Goal: Task Accomplishment & Management: Manage account settings

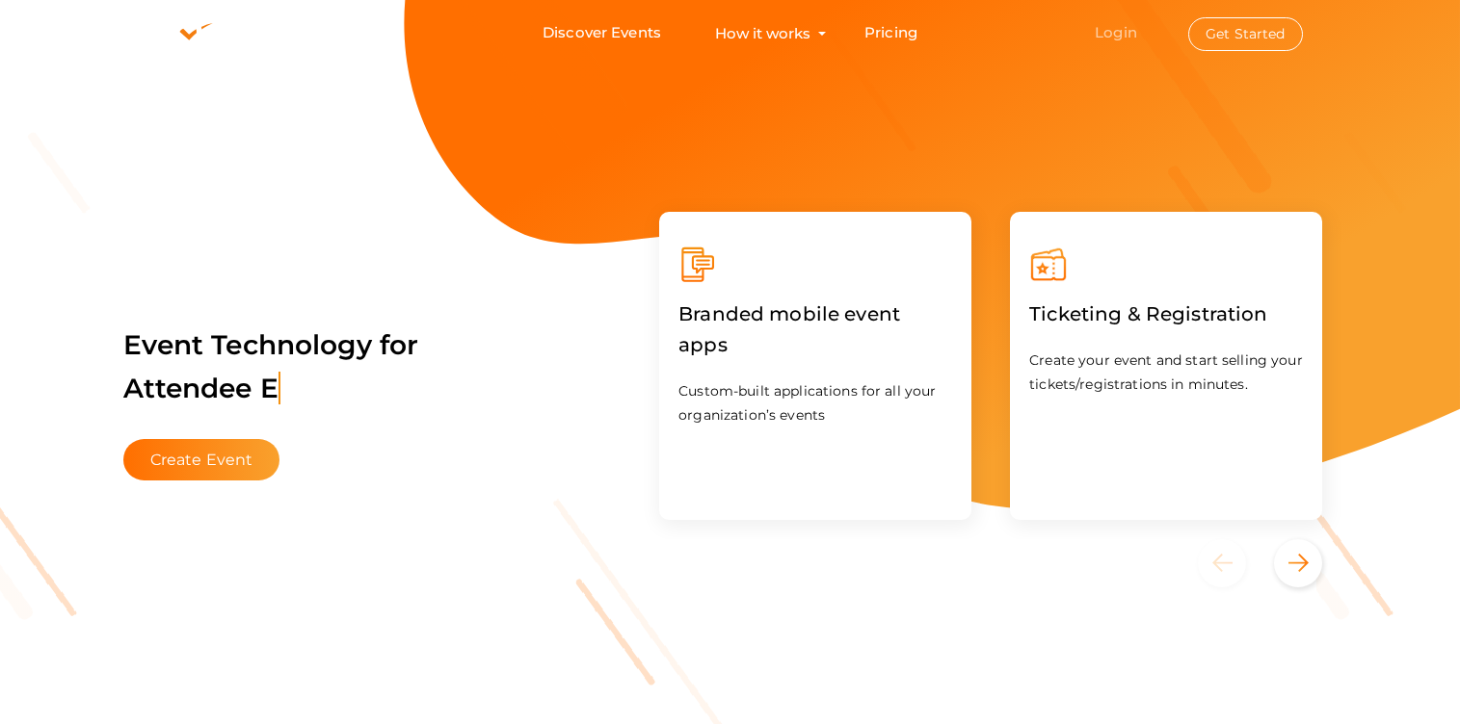
click at [1111, 37] on link "Login" at bounding box center [1115, 32] width 42 height 18
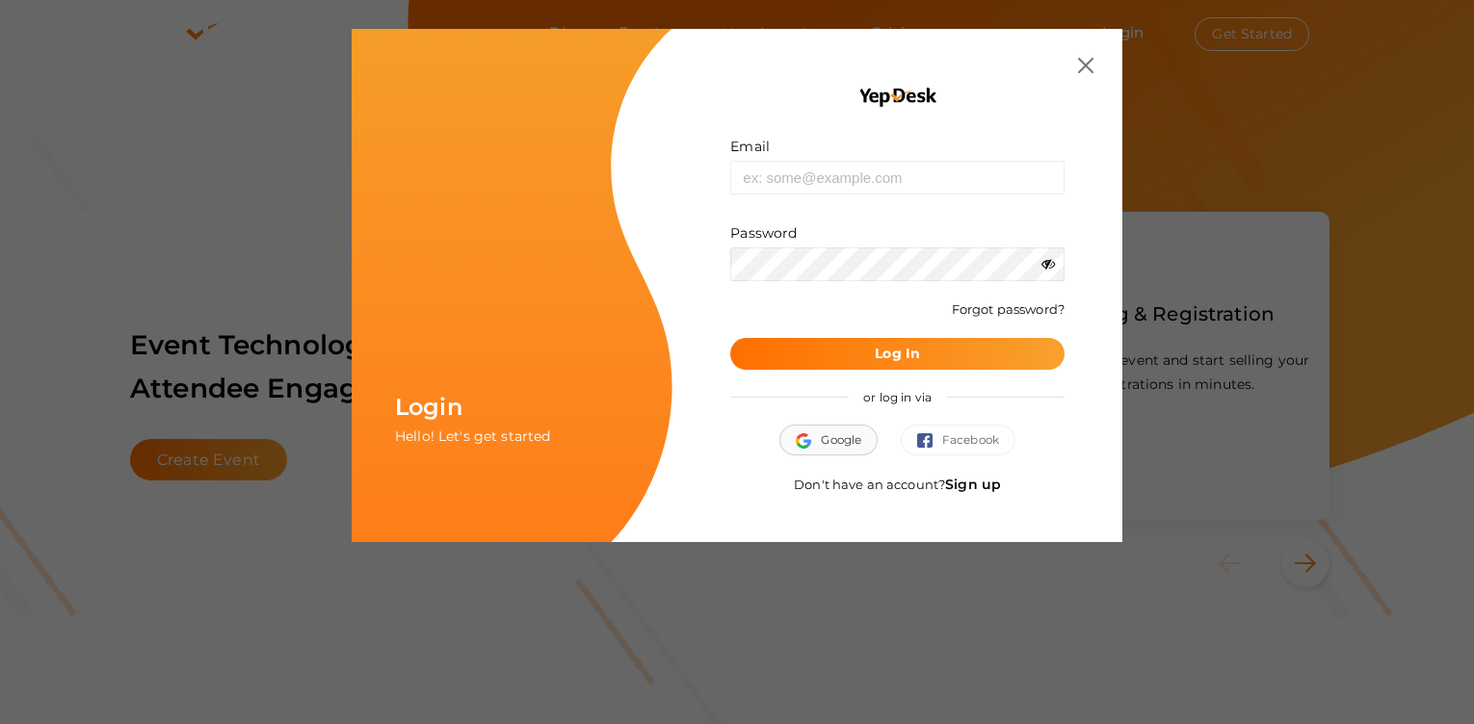
click at [822, 444] on span "Google" at bounding box center [829, 440] width 66 height 19
click at [833, 435] on span "Google" at bounding box center [829, 440] width 66 height 19
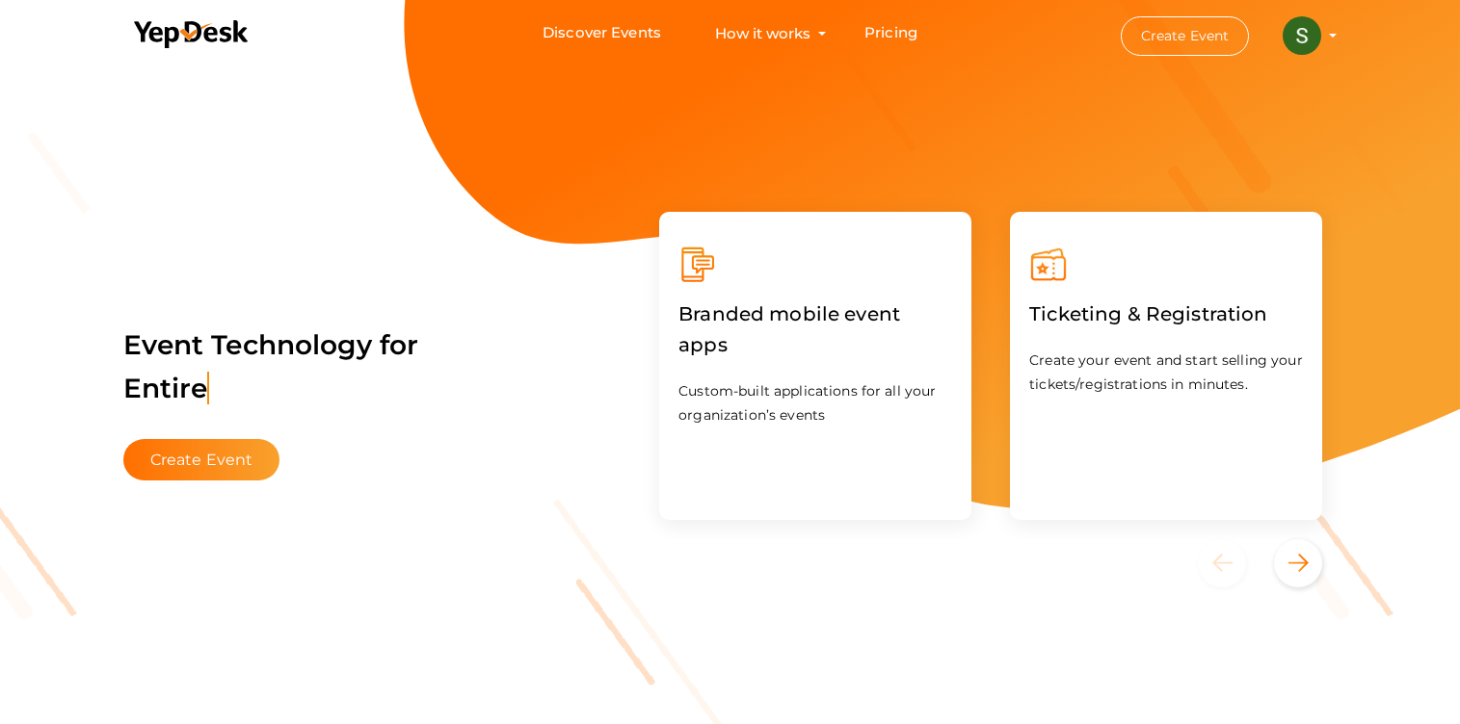
click at [1291, 34] on img at bounding box center [1301, 35] width 39 height 39
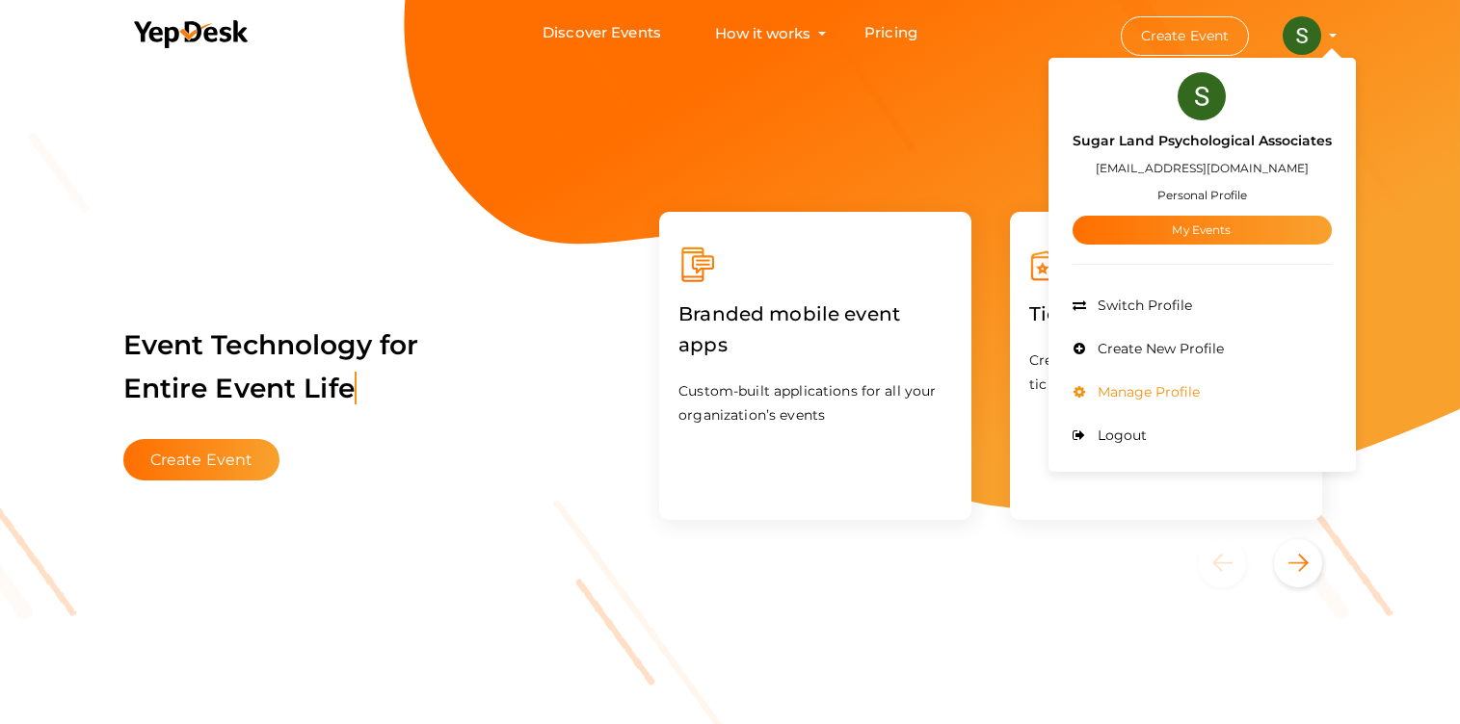
click at [1173, 390] on span "Manage Profile" at bounding box center [1146, 391] width 107 height 17
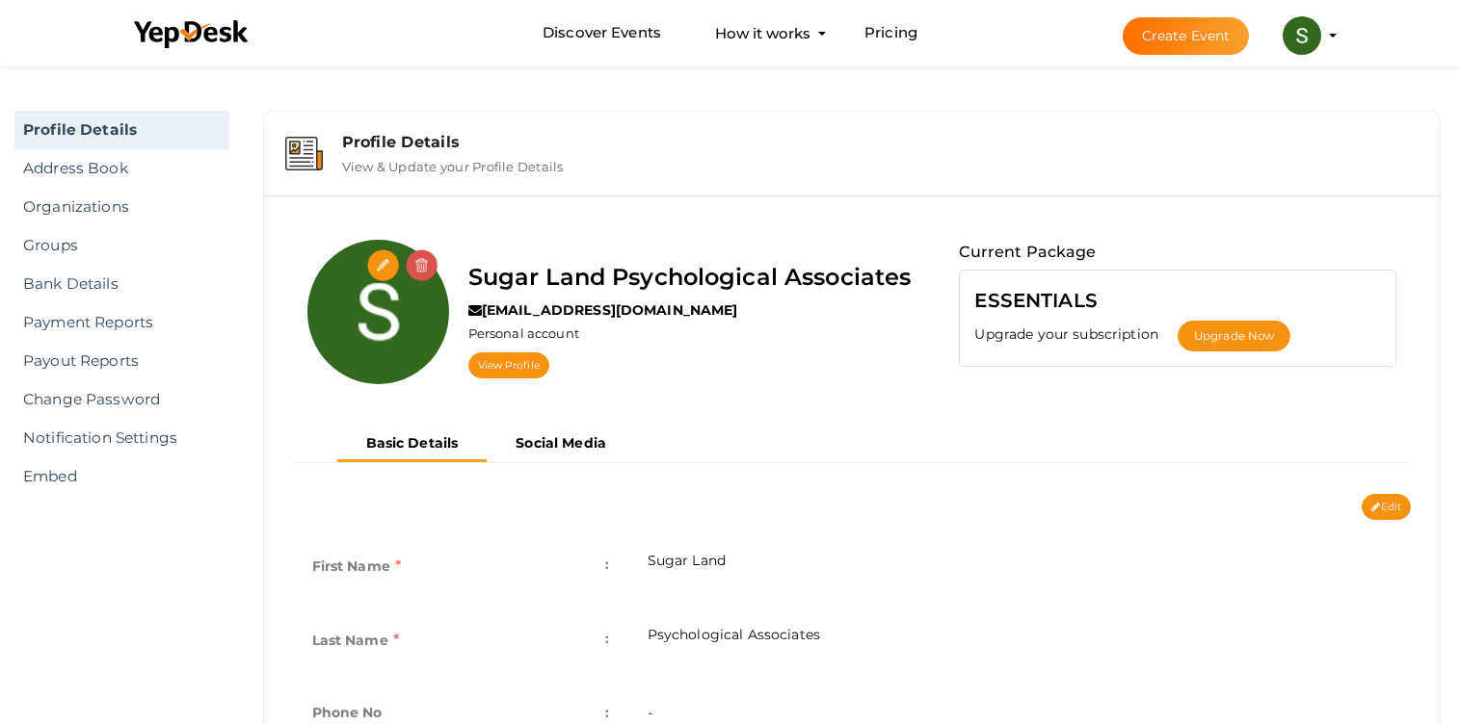
click at [378, 266] on input "file" at bounding box center [384, 267] width 34 height 34
type input "C:\fakepath\sugar land.jpg"
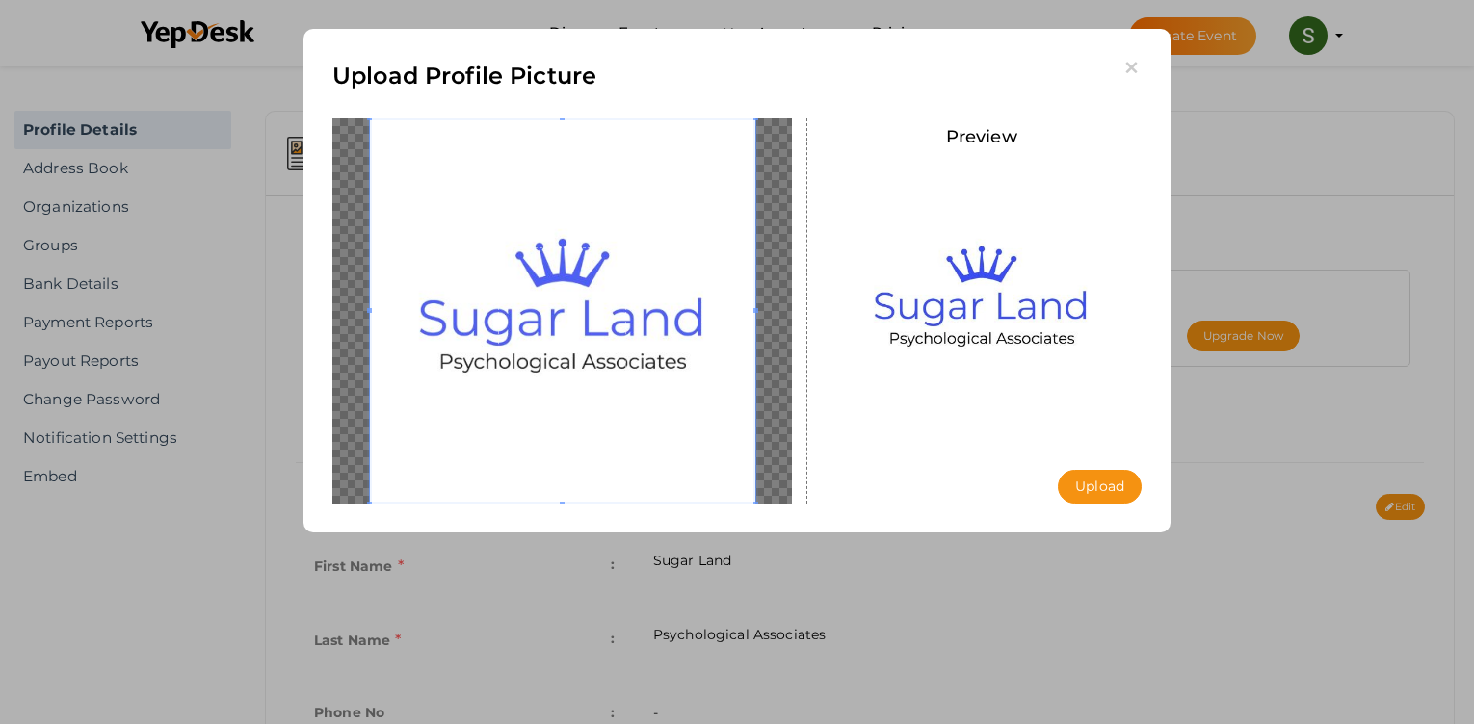
drag, startPoint x: 1095, startPoint y: 484, endPoint x: 1086, endPoint y: 465, distance: 20.7
click at [1093, 476] on button "Upload" at bounding box center [1100, 487] width 84 height 34
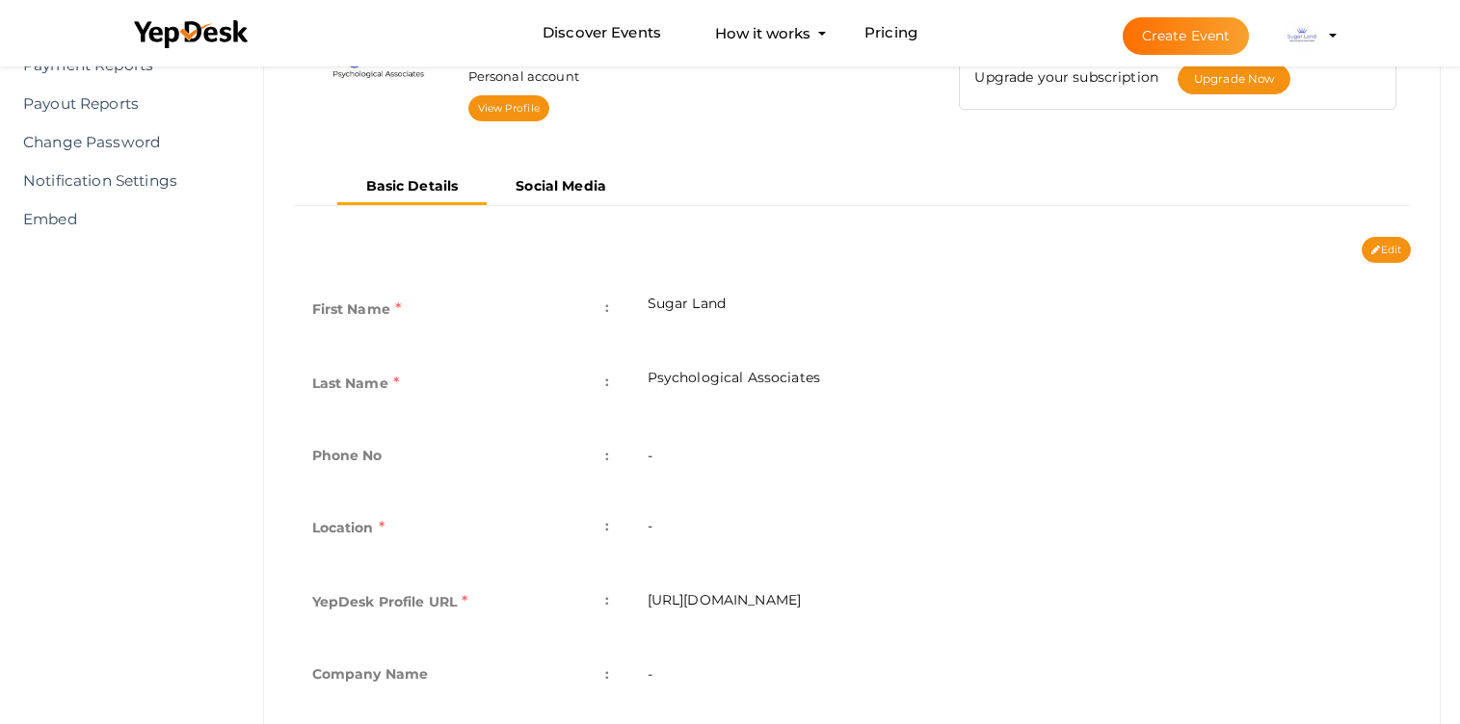
scroll to position [347, 0]
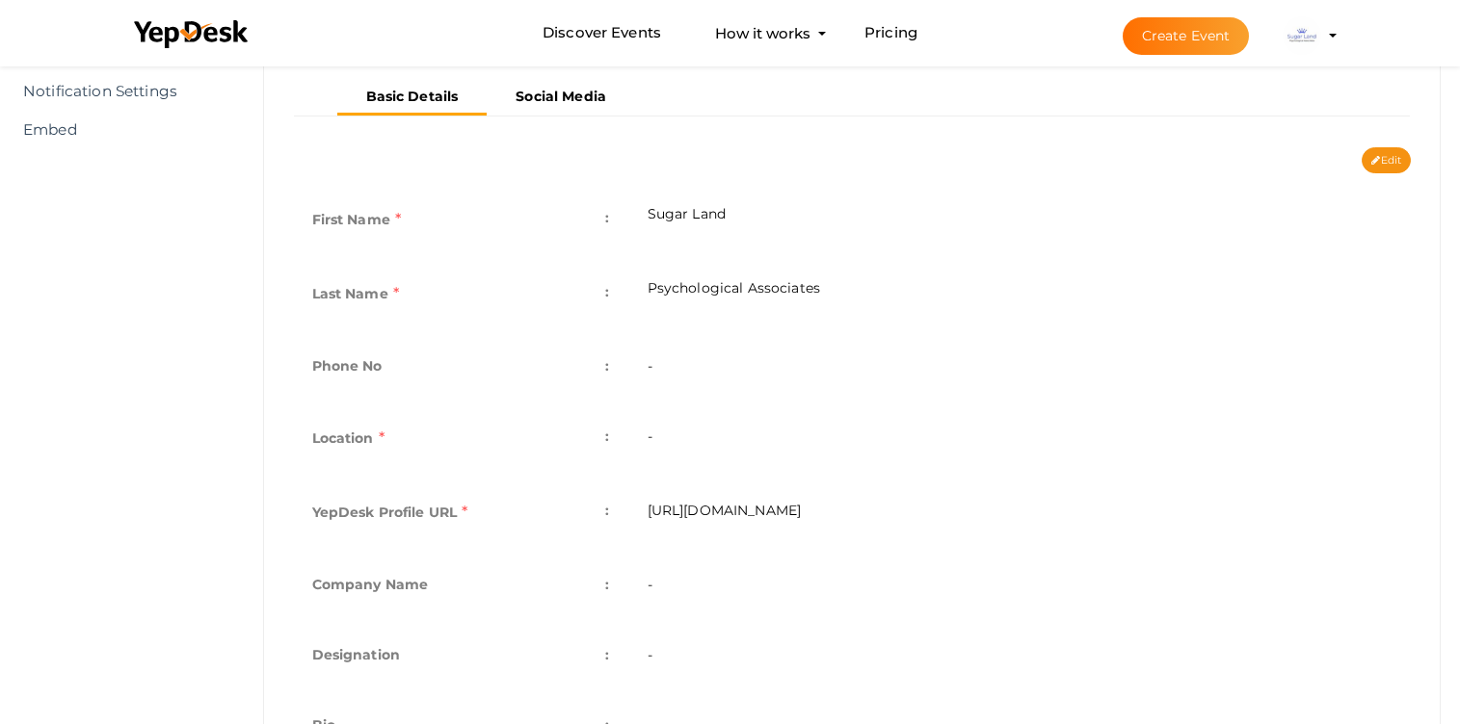
click at [656, 365] on td "-" at bounding box center [1019, 368] width 782 height 70
drag, startPoint x: 627, startPoint y: 368, endPoint x: 611, endPoint y: 368, distance: 16.4
click at [628, 368] on td "-" at bounding box center [1019, 368] width 782 height 70
click at [606, 368] on span ":" at bounding box center [607, 366] width 4 height 27
click at [724, 369] on td "-" at bounding box center [1019, 368] width 782 height 70
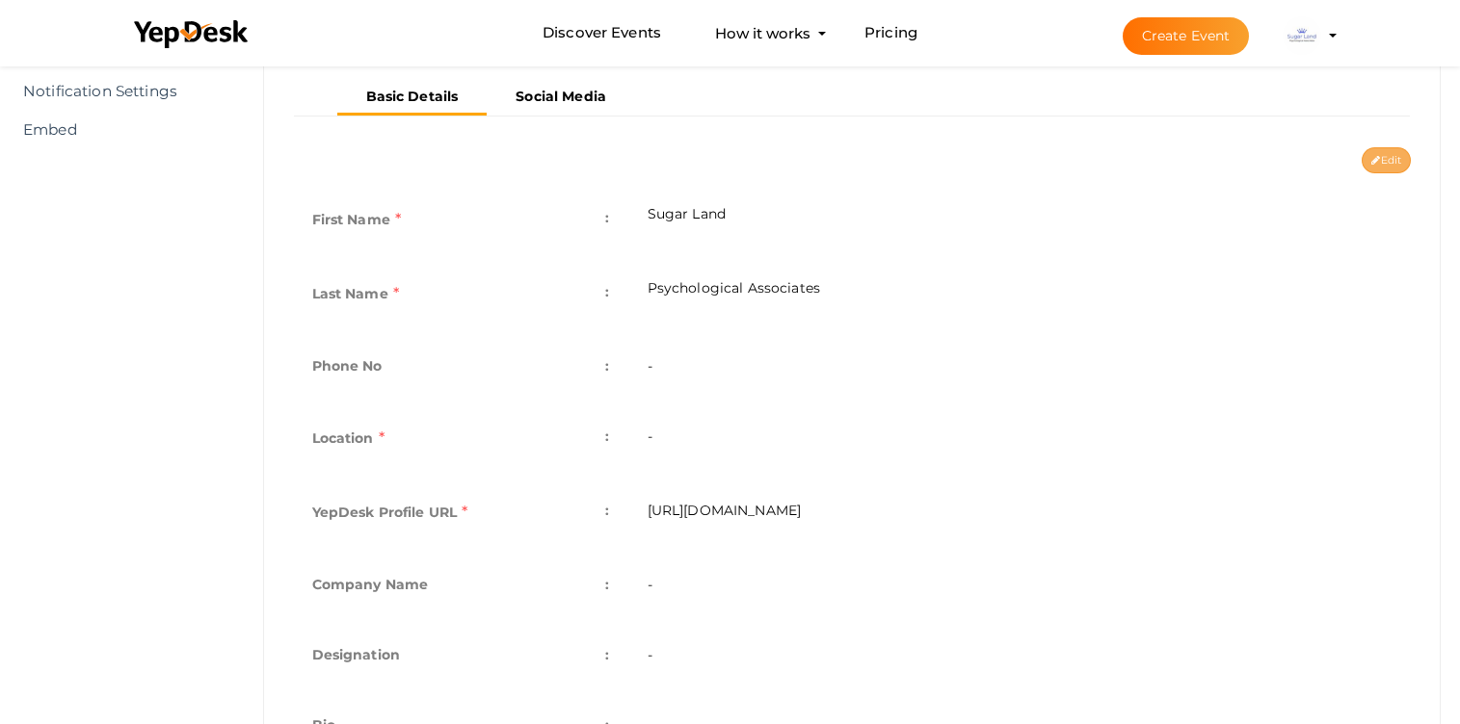
click at [1374, 167] on button "Edit" at bounding box center [1385, 160] width 49 height 26
type input "Sugar Land"
type input "Psychological Associates"
type input "sugar-landpsychological-associates"
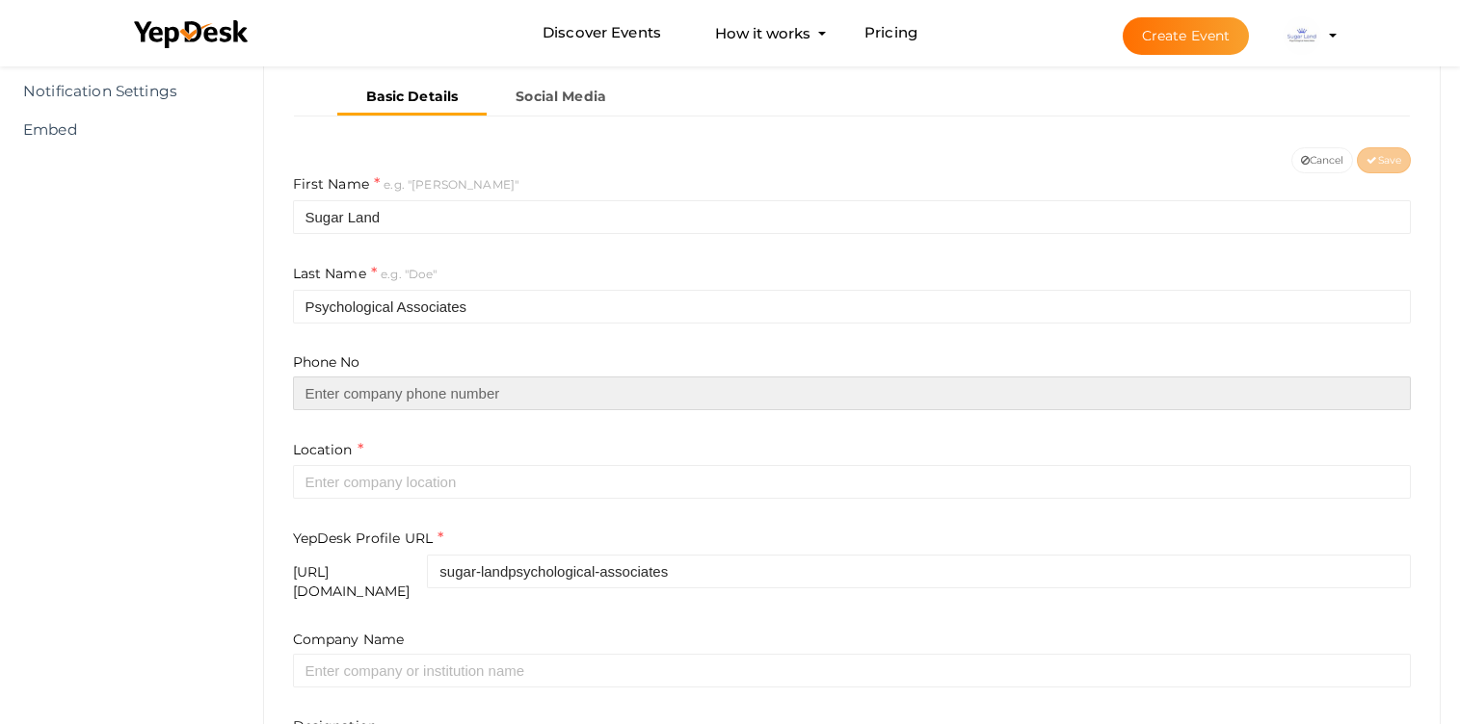
click at [408, 399] on input "text" at bounding box center [852, 394] width 1119 height 34
paste input "281-402-9227"
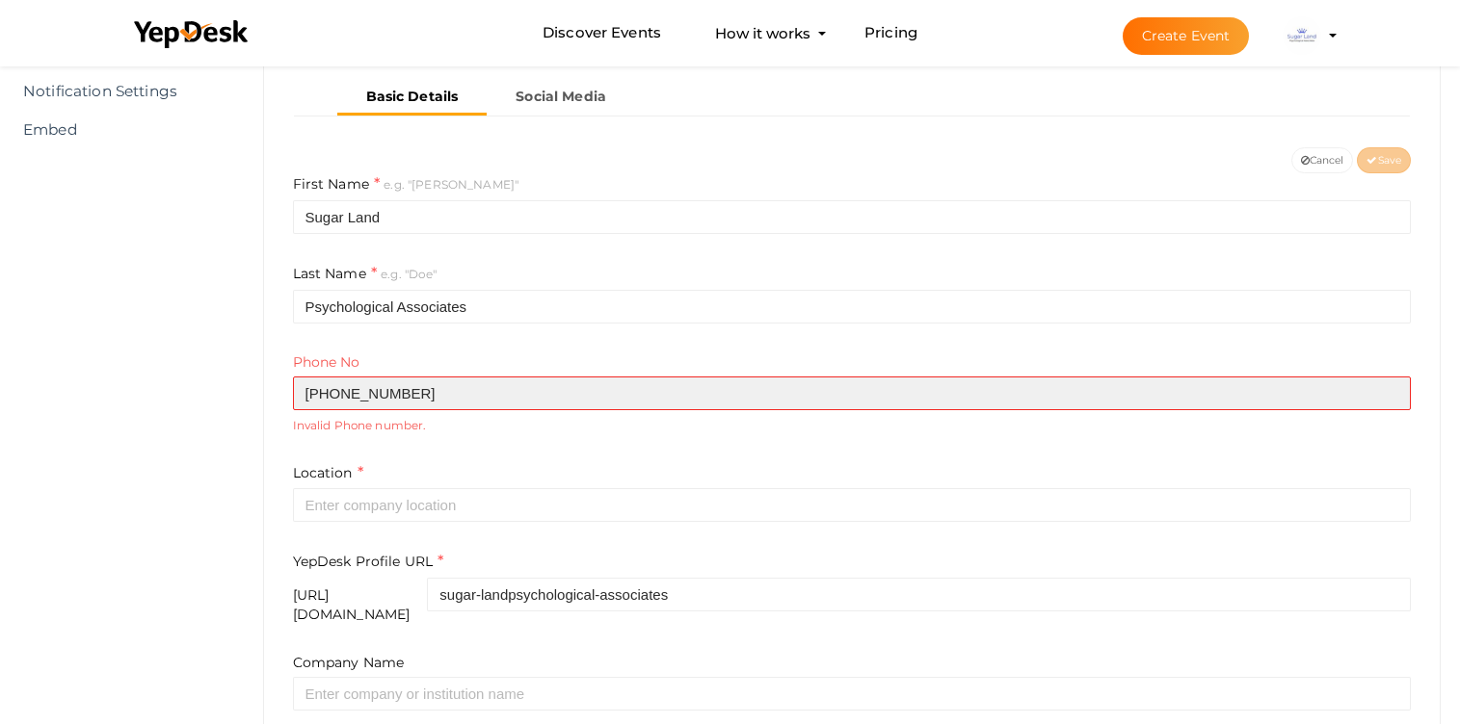
click at [367, 387] on input "281-402-9227" at bounding box center [852, 394] width 1119 height 34
click at [330, 396] on input "281-4029227" at bounding box center [852, 394] width 1119 height 34
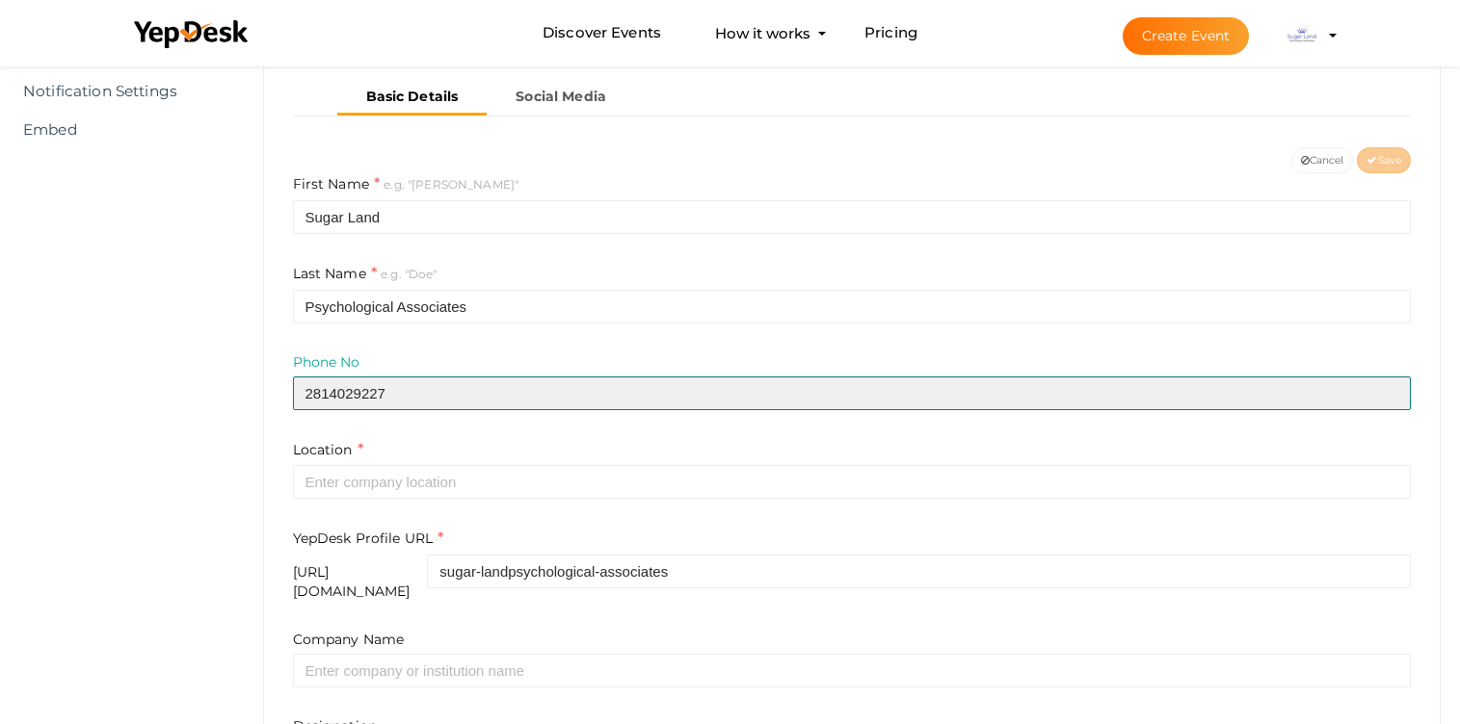
type input "2814029227"
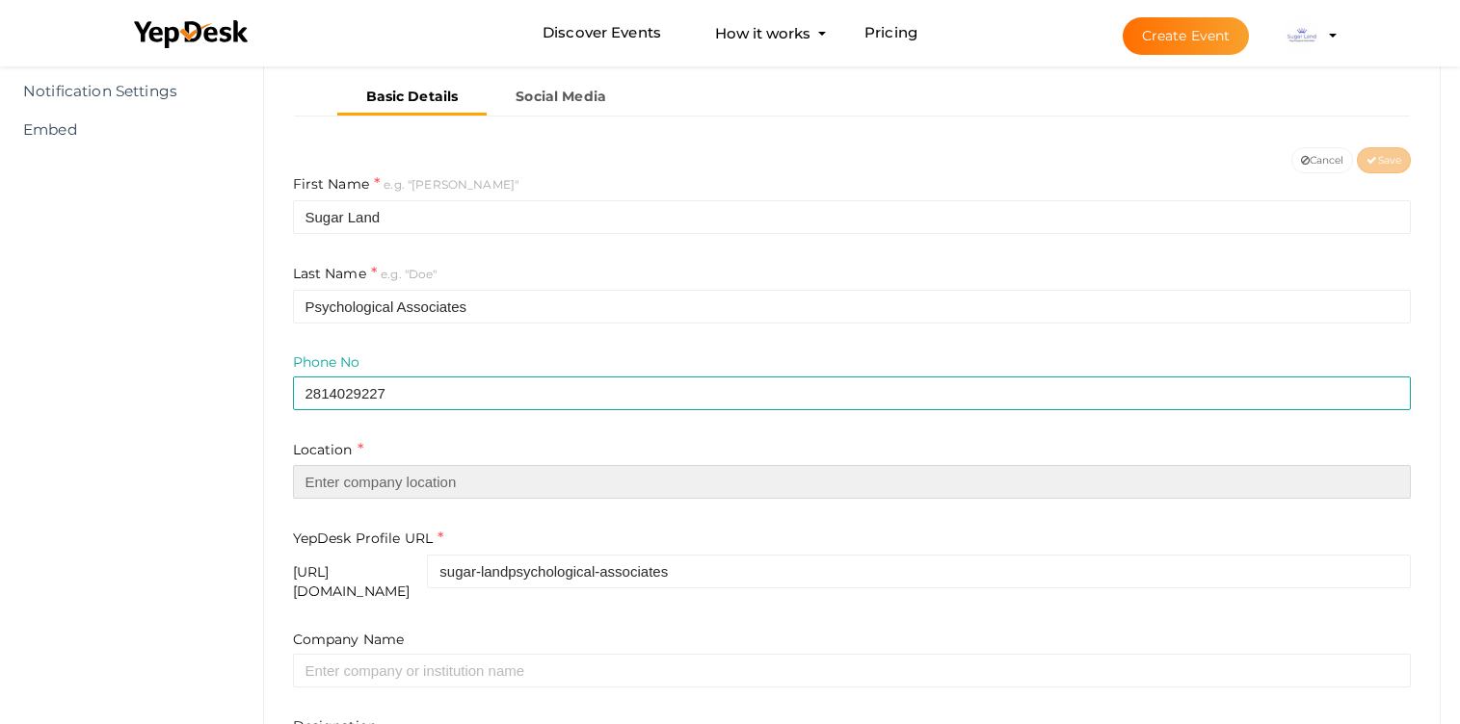
click at [351, 469] on input "text" at bounding box center [852, 482] width 1119 height 34
type input "[GEOGRAPHIC_DATA]"
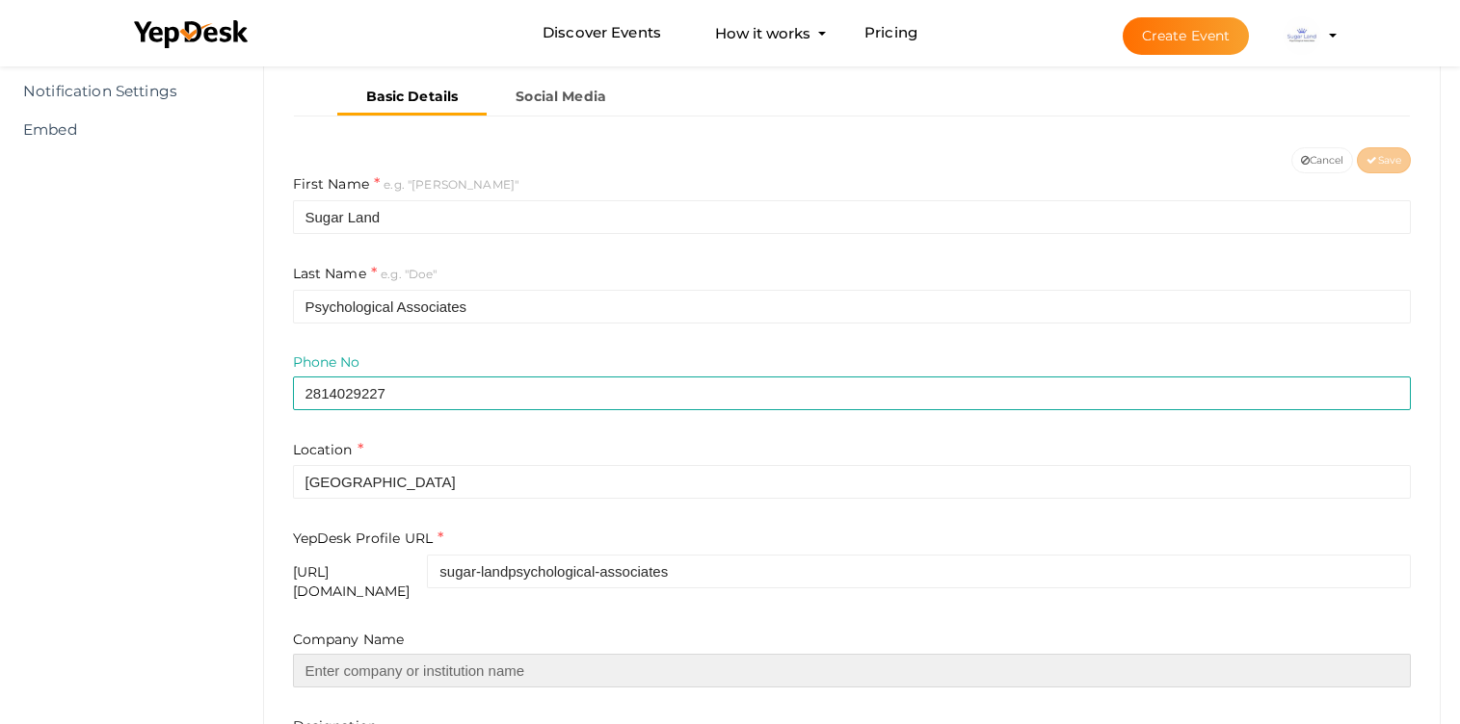
type input "Sugar Land Psychological Associates"
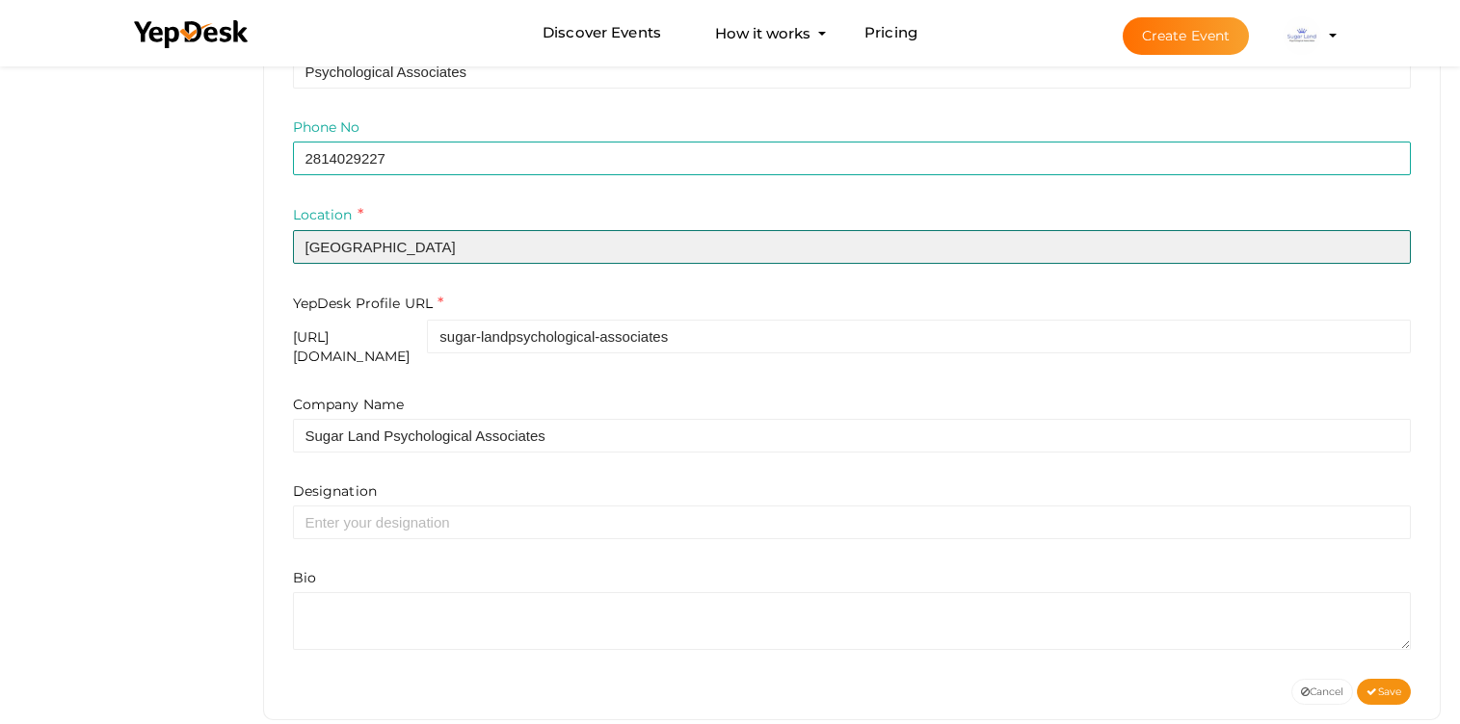
scroll to position [604, 0]
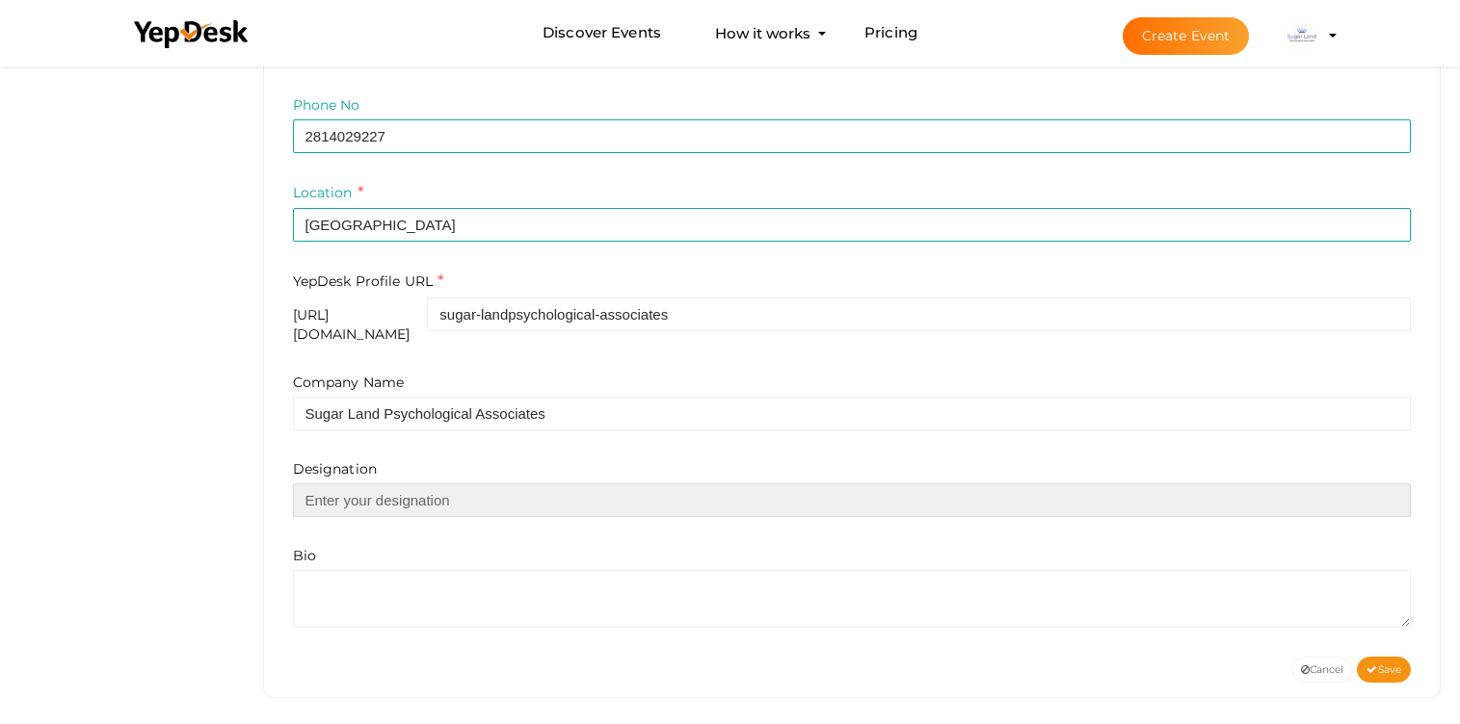
click at [402, 487] on input "text" at bounding box center [852, 501] width 1119 height 34
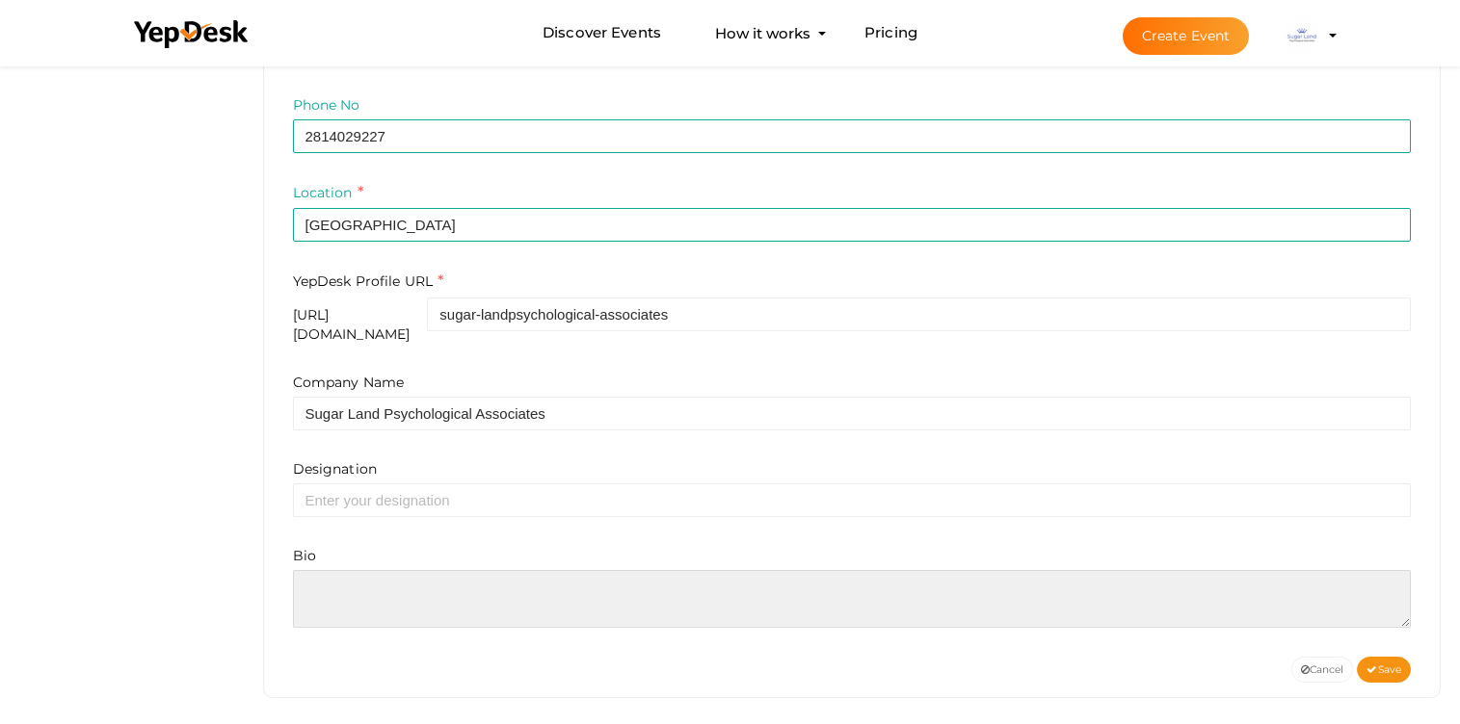
click at [372, 591] on textarea at bounding box center [852, 599] width 1119 height 58
paste textarea "When you need a psychologist in San Antonio, TX, Sugar Land Psychological Assoc…"
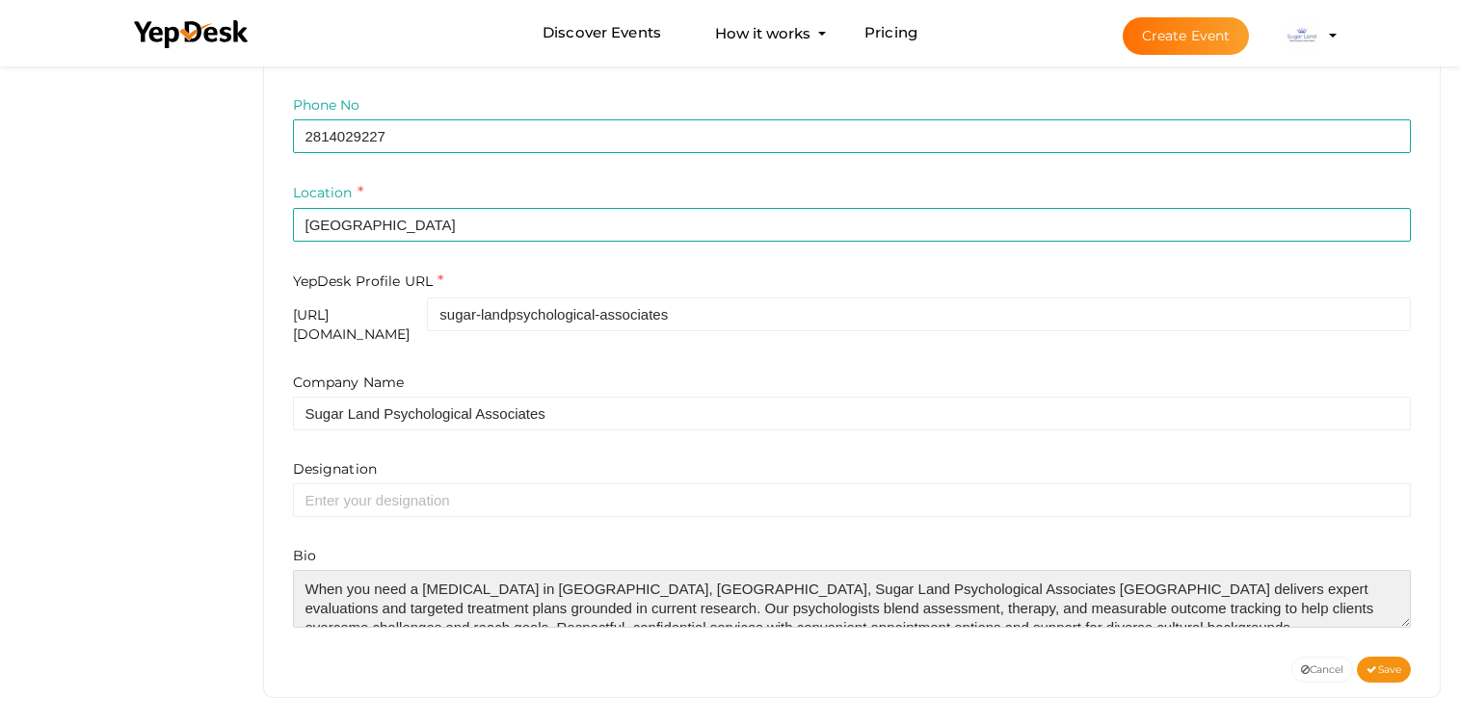
scroll to position [10, 0]
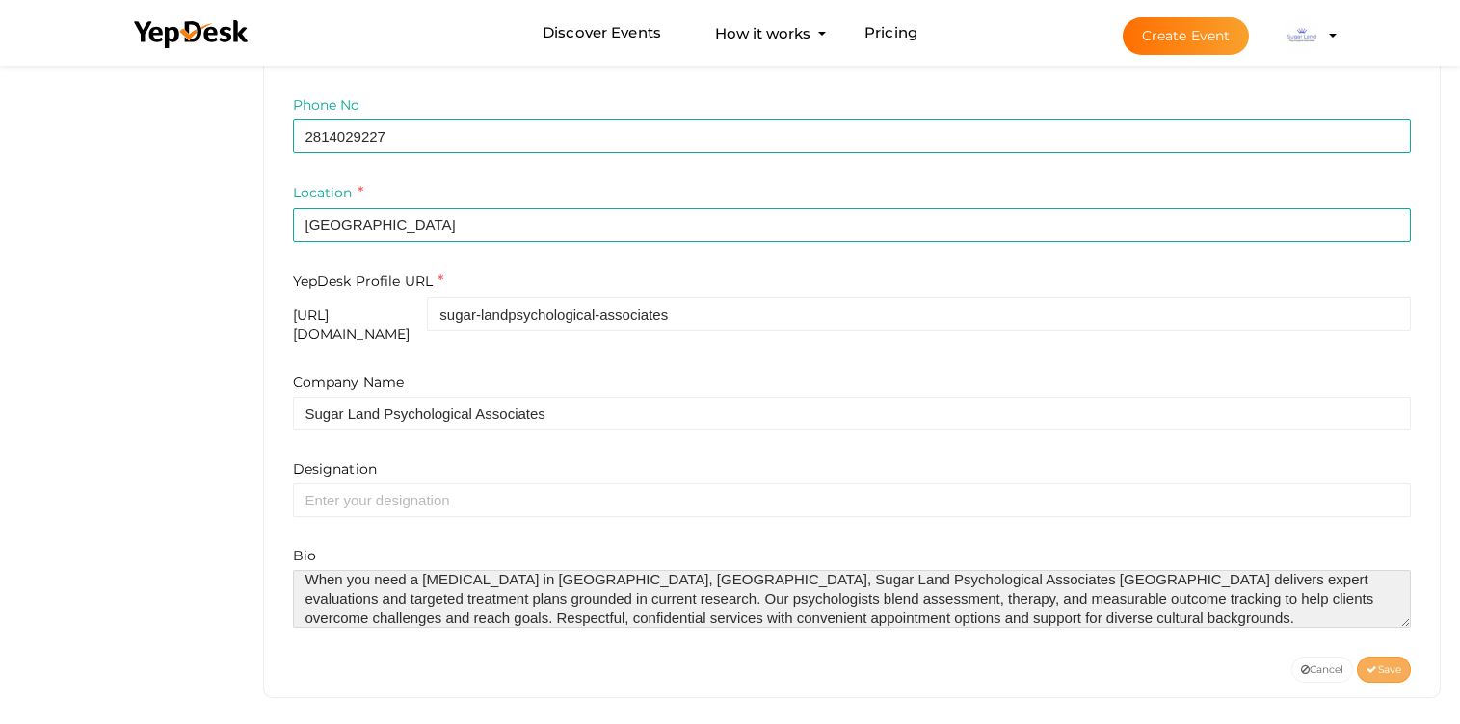
type textarea "When you need a psychologist in San Antonio, TX, Sugar Land Psychological Assoc…"
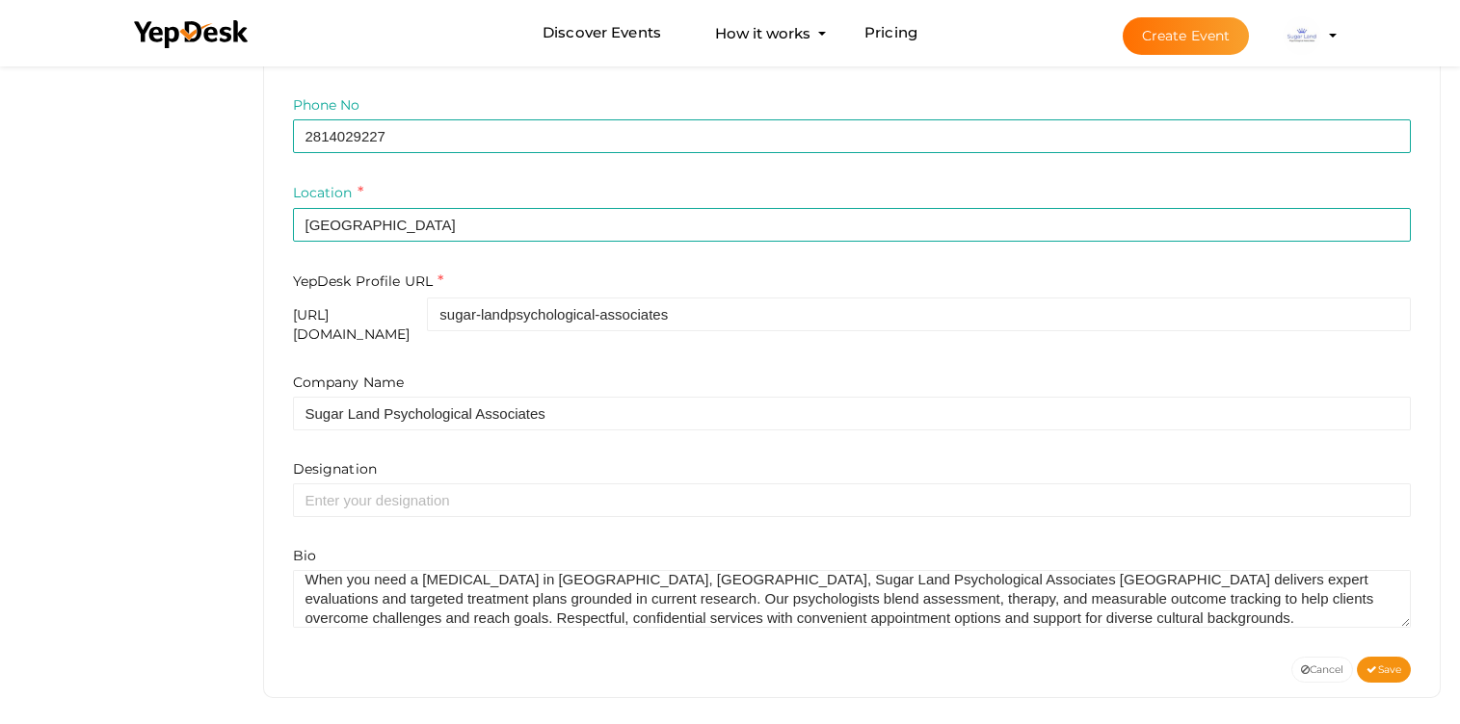
drag, startPoint x: 1388, startPoint y: 650, endPoint x: 1221, endPoint y: 625, distance: 169.5
click at [1386, 657] on button "Save" at bounding box center [1384, 670] width 54 height 26
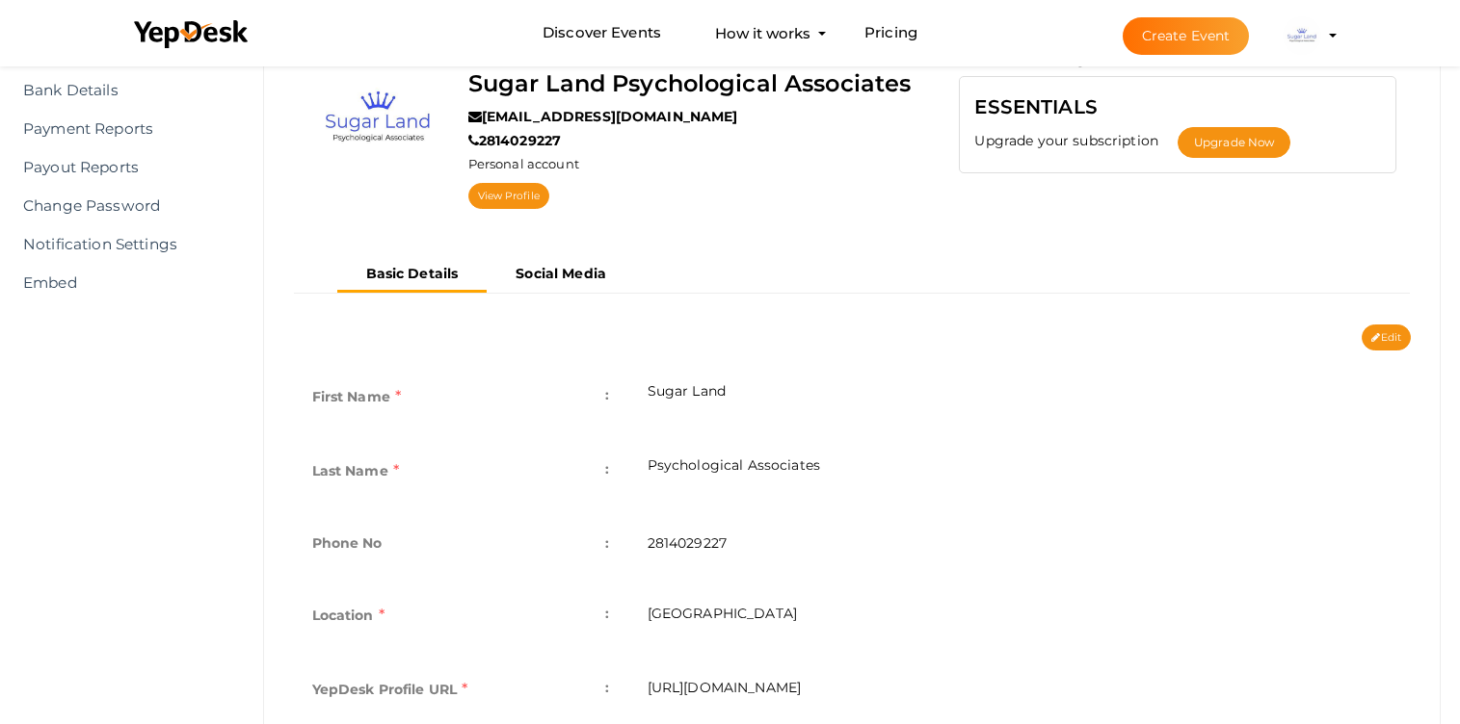
scroll to position [0, 0]
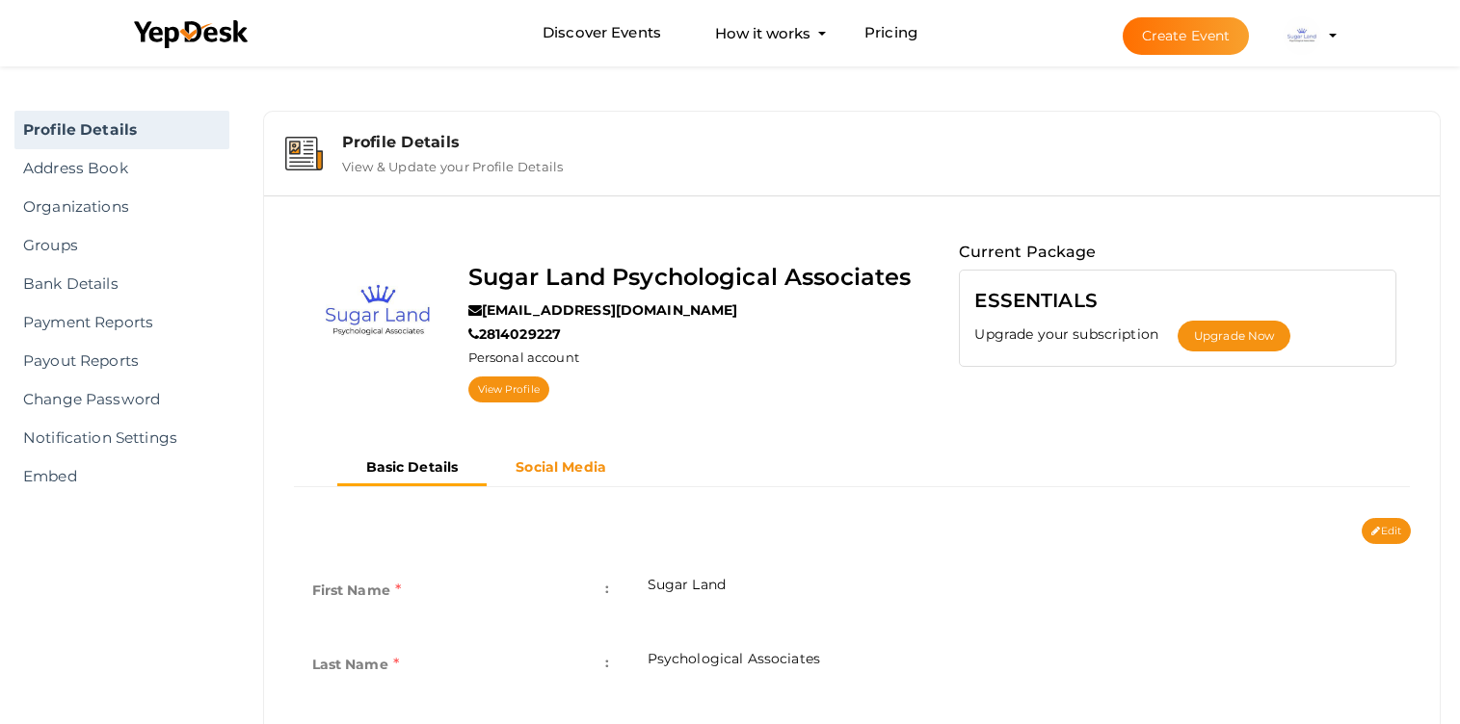
click at [557, 473] on b "Social Media" at bounding box center [560, 467] width 91 height 17
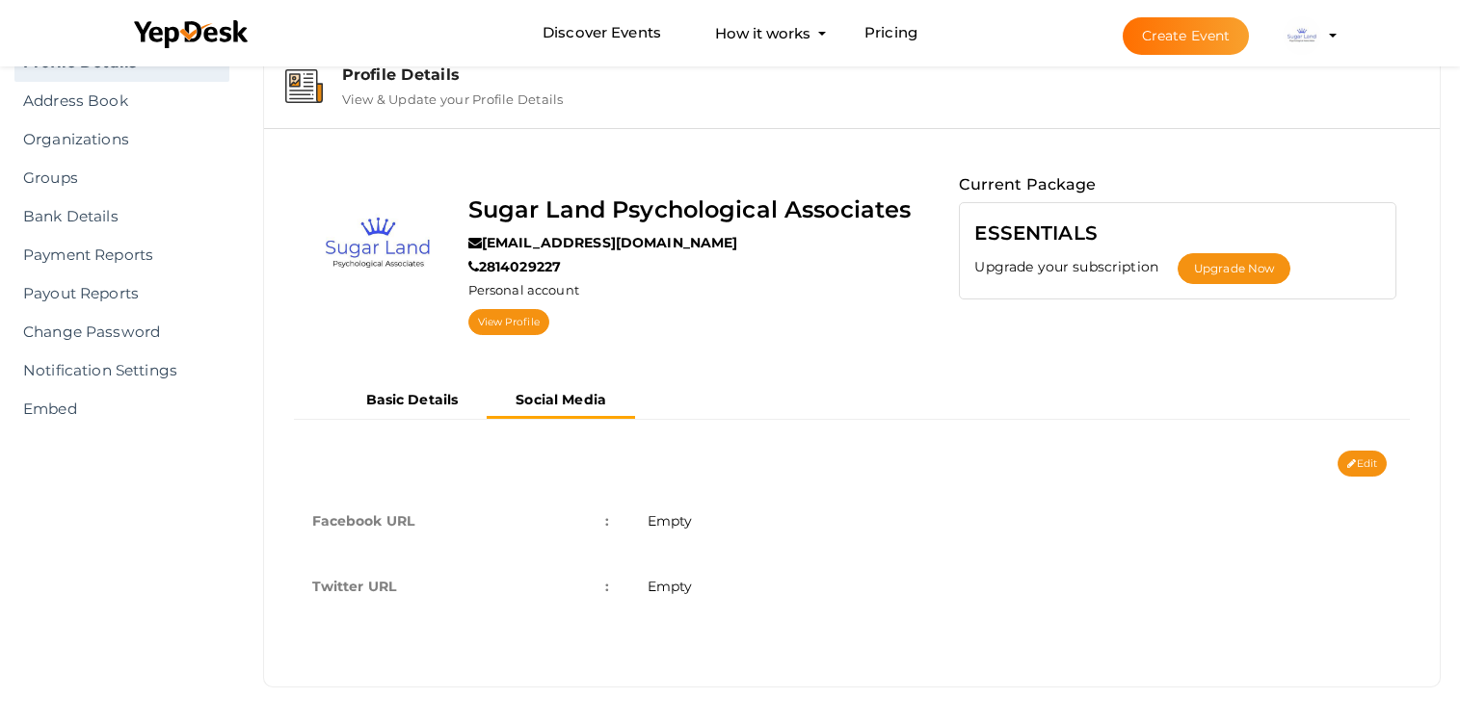
scroll to position [69, 0]
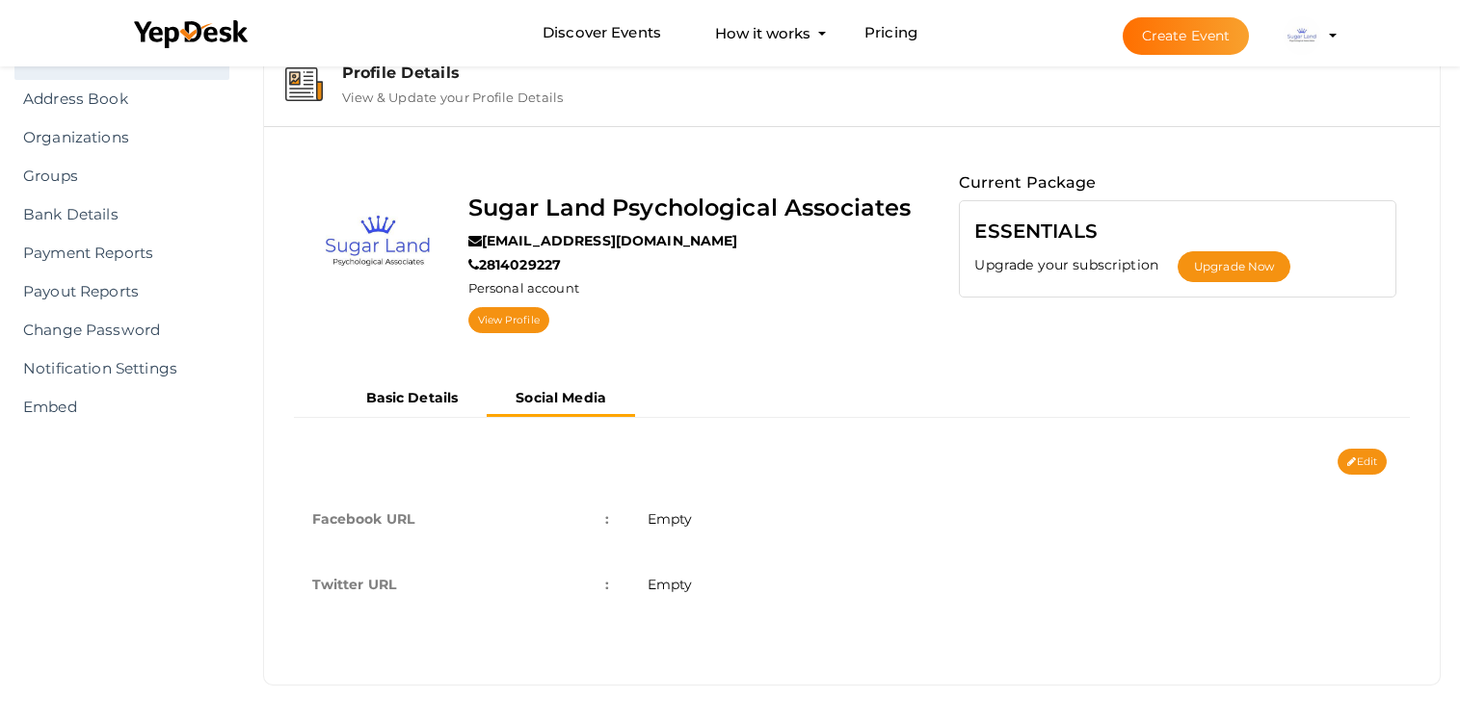
click at [1354, 466] on button "Edit" at bounding box center [1361, 462] width 49 height 26
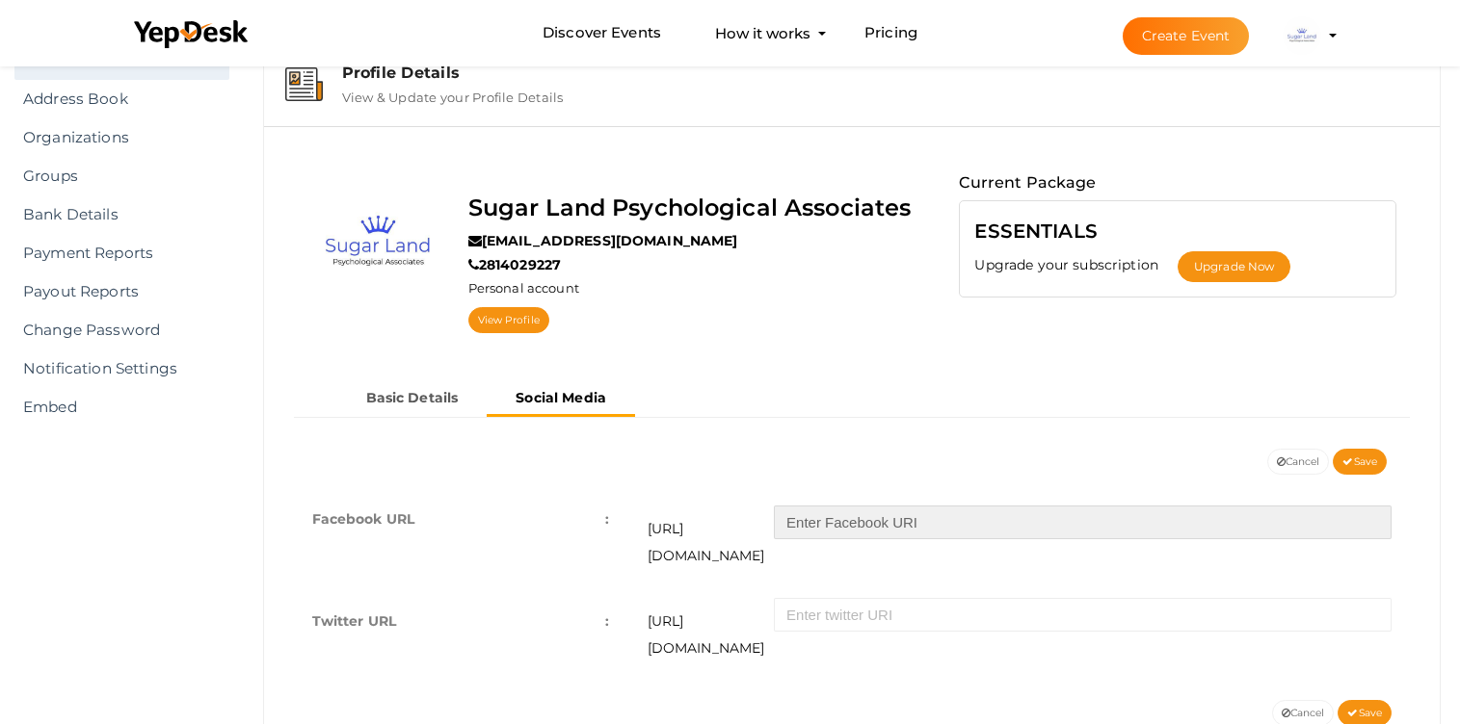
click at [859, 527] on input "text" at bounding box center [1083, 523] width 618 height 34
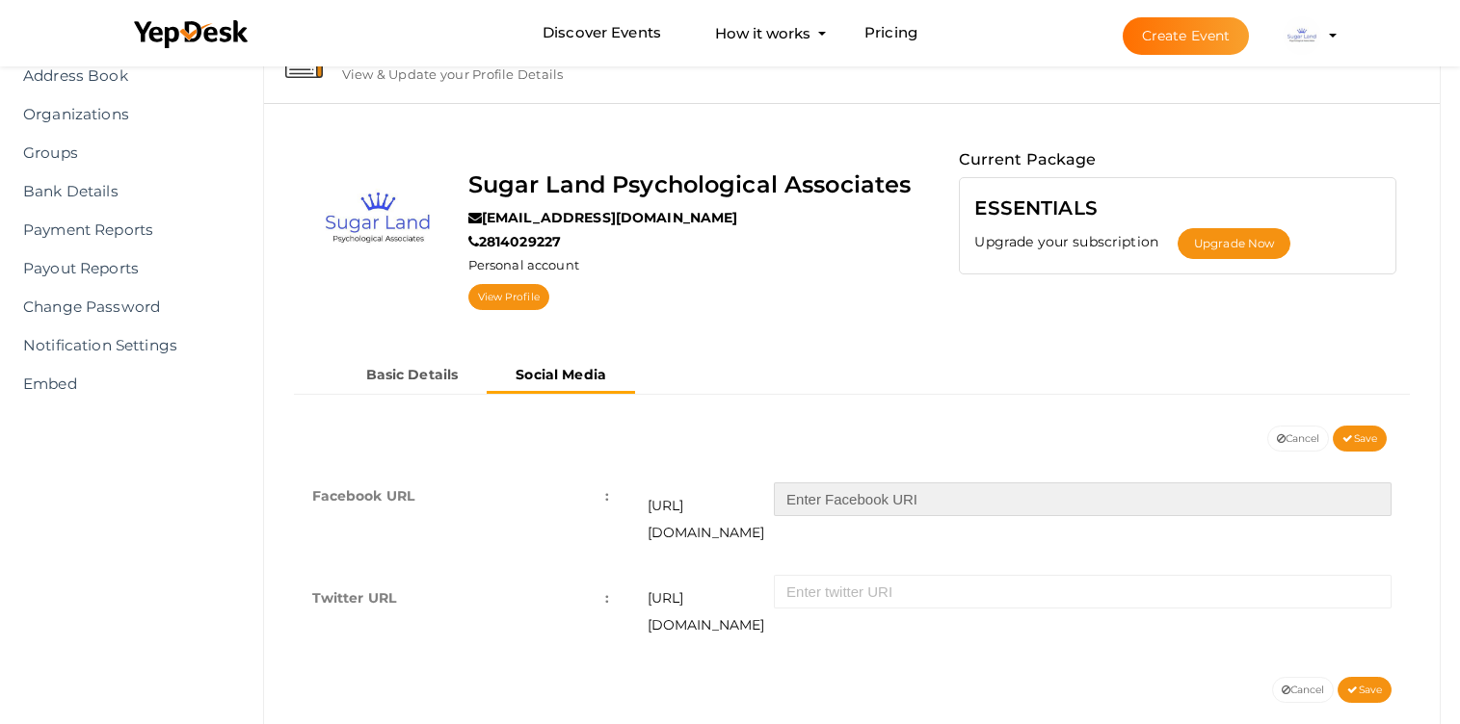
scroll to position [105, 0]
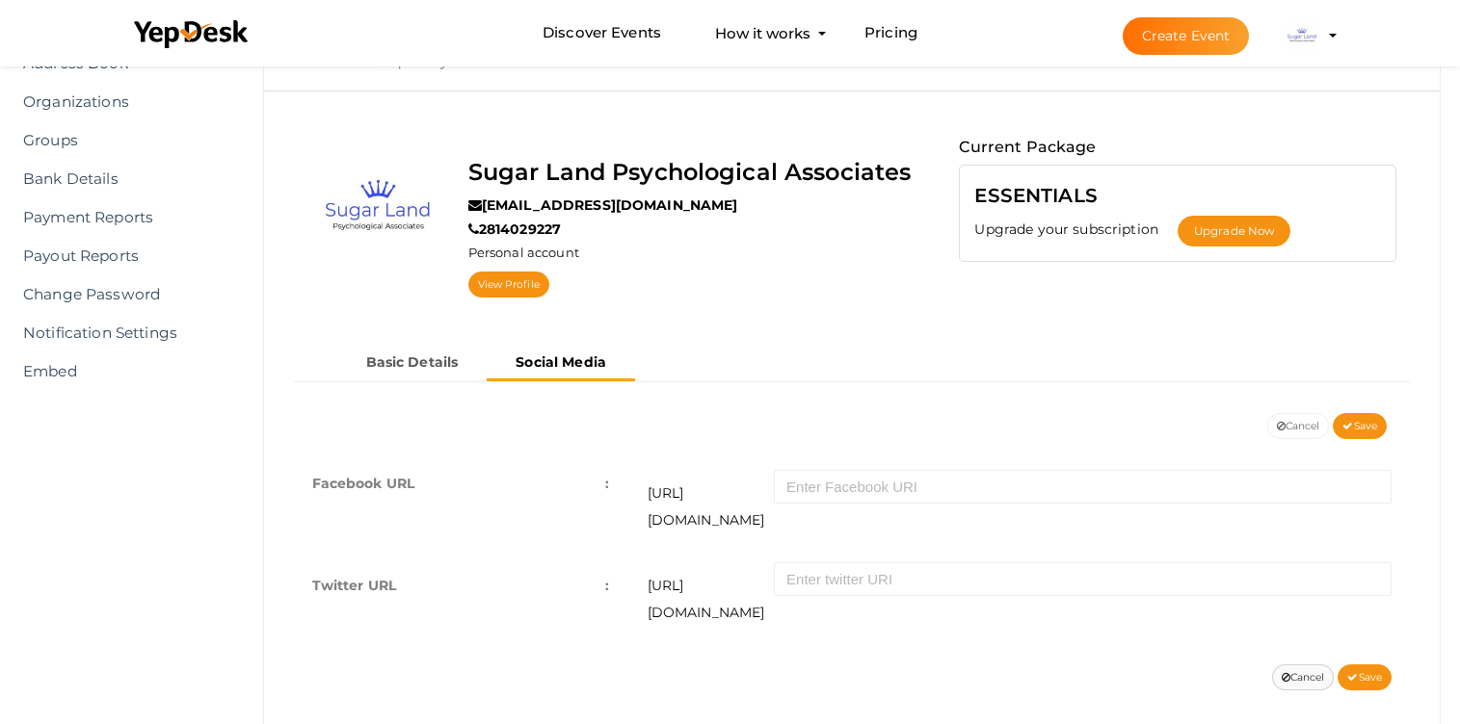
drag, startPoint x: 1302, startPoint y: 629, endPoint x: 1290, endPoint y: 574, distance: 56.1
click at [1302, 665] on button "Cancel" at bounding box center [1303, 678] width 63 height 26
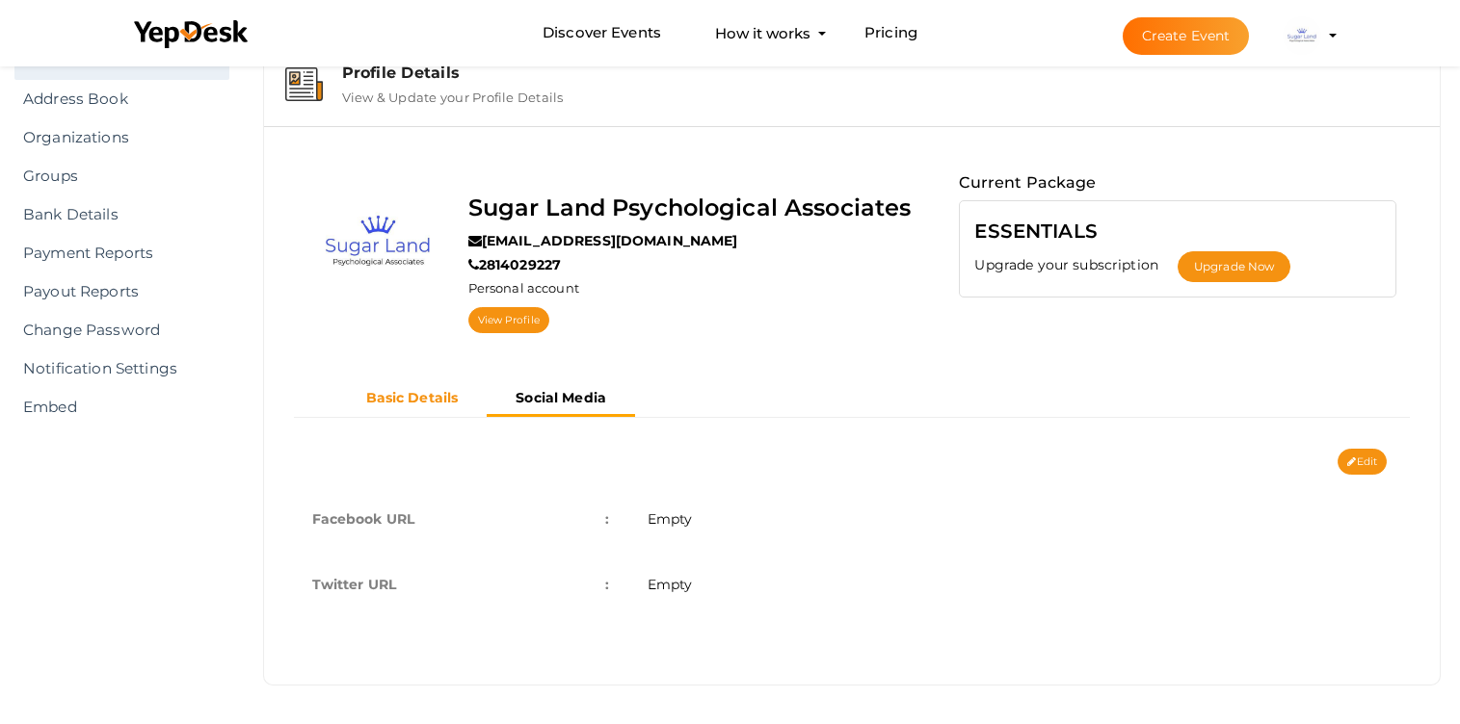
click at [437, 391] on b "Basic Details" at bounding box center [412, 397] width 92 height 17
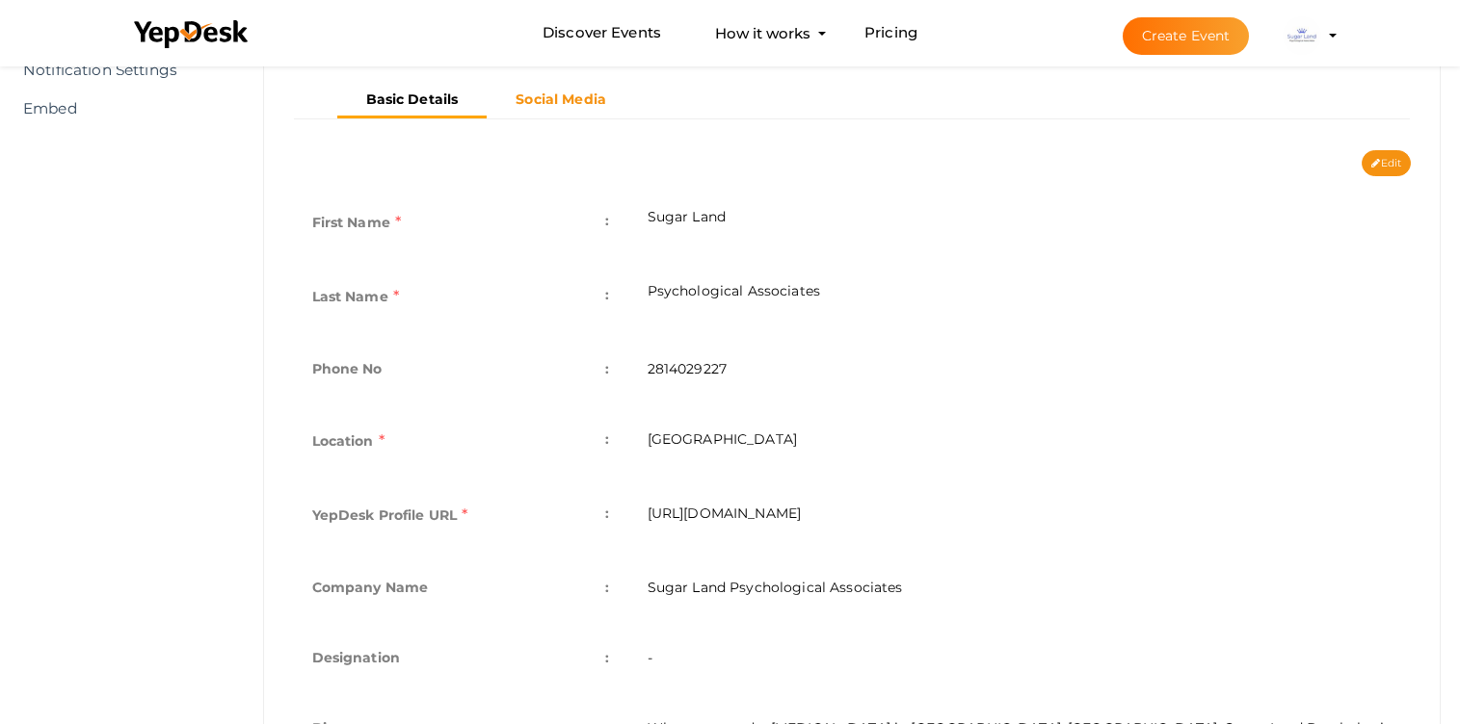
scroll to position [0, 0]
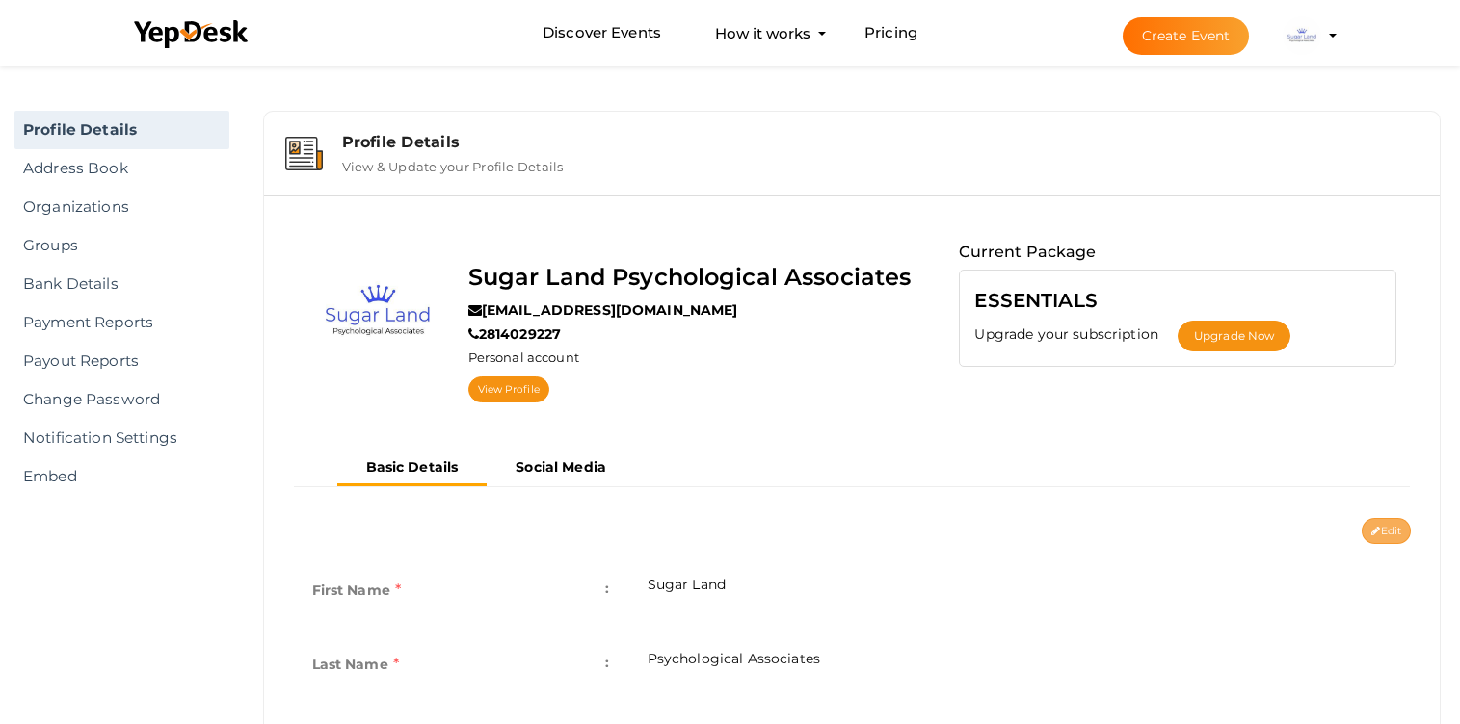
click at [1384, 532] on button "Edit" at bounding box center [1385, 531] width 49 height 26
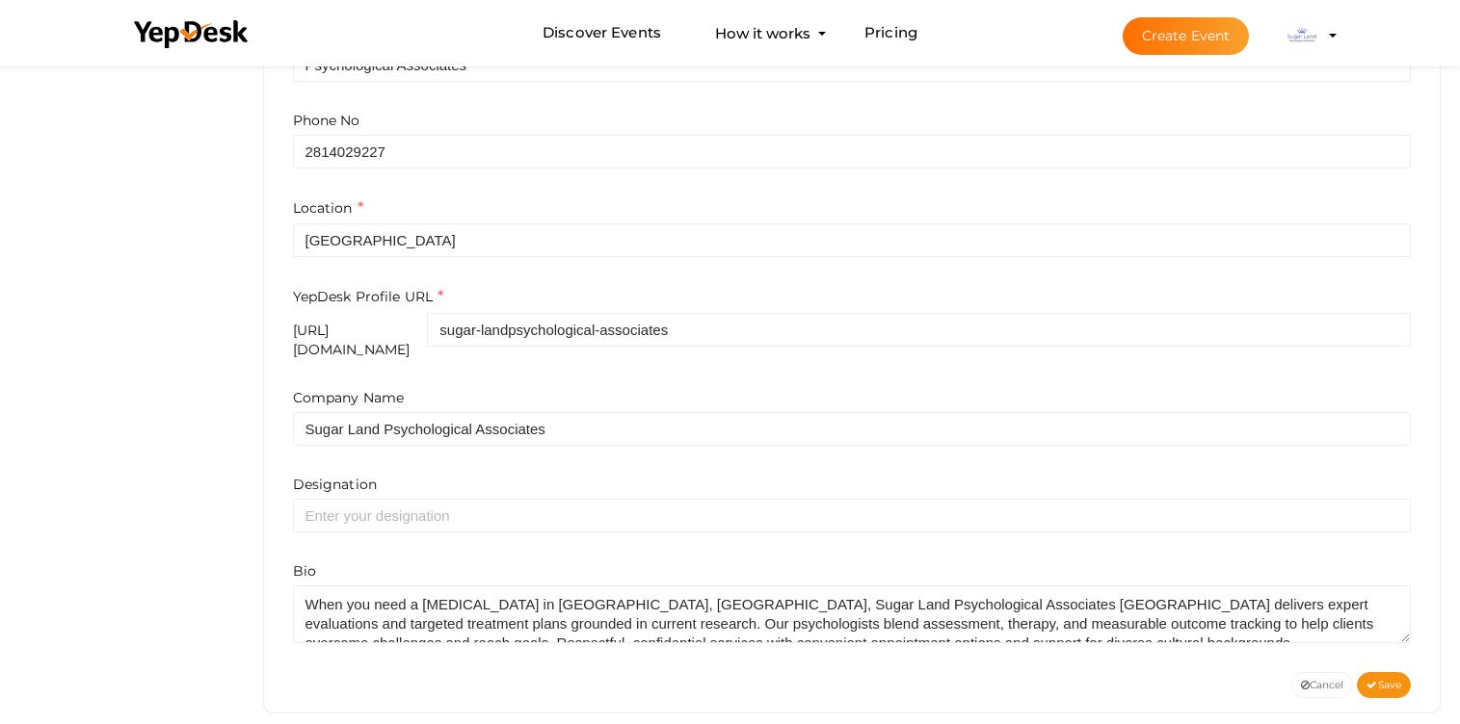
scroll to position [628, 0]
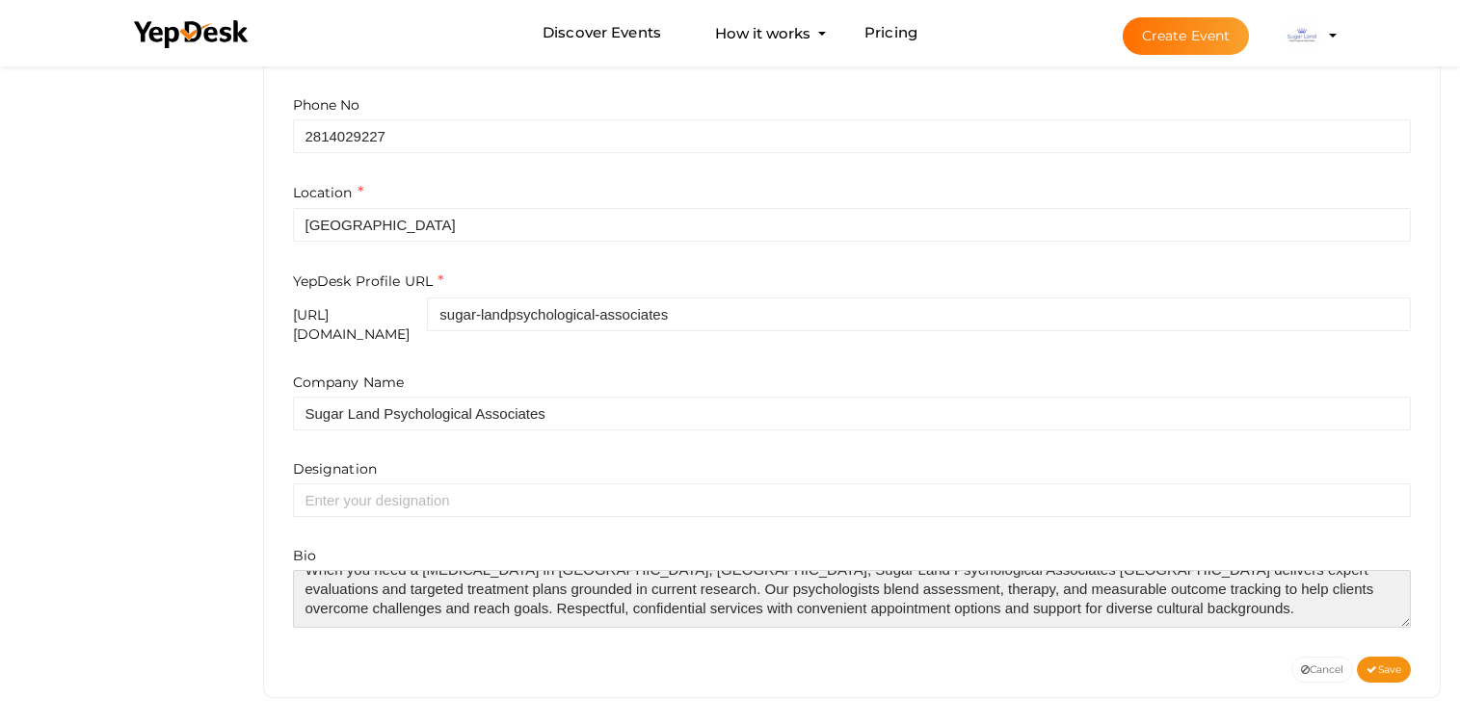
click at [1075, 607] on textarea at bounding box center [852, 599] width 1119 height 58
paste textarea "https://www.sugarlandpsychologicalassociates.com/san-antonio/"
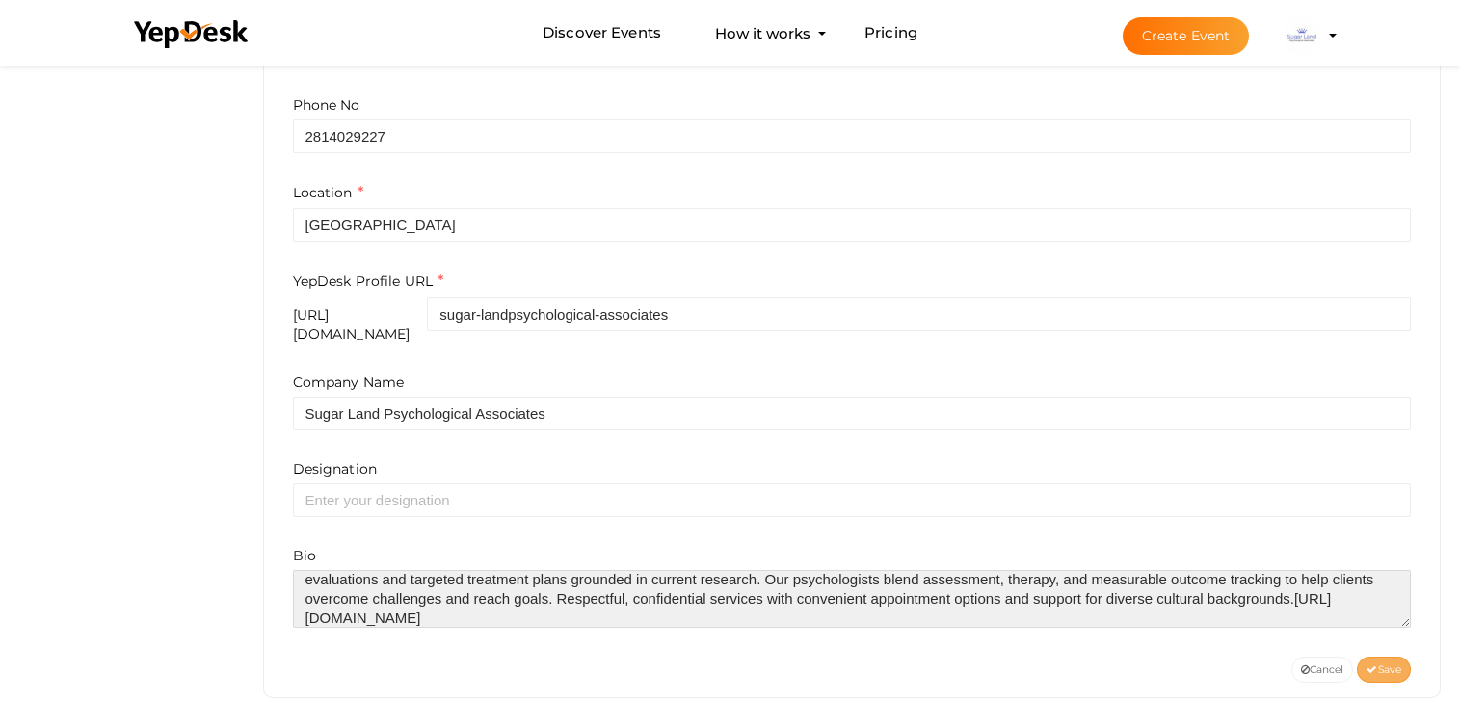
type textarea "When you need a psychologist in San Antonio, TX, Sugar Land Psychological Assoc…"
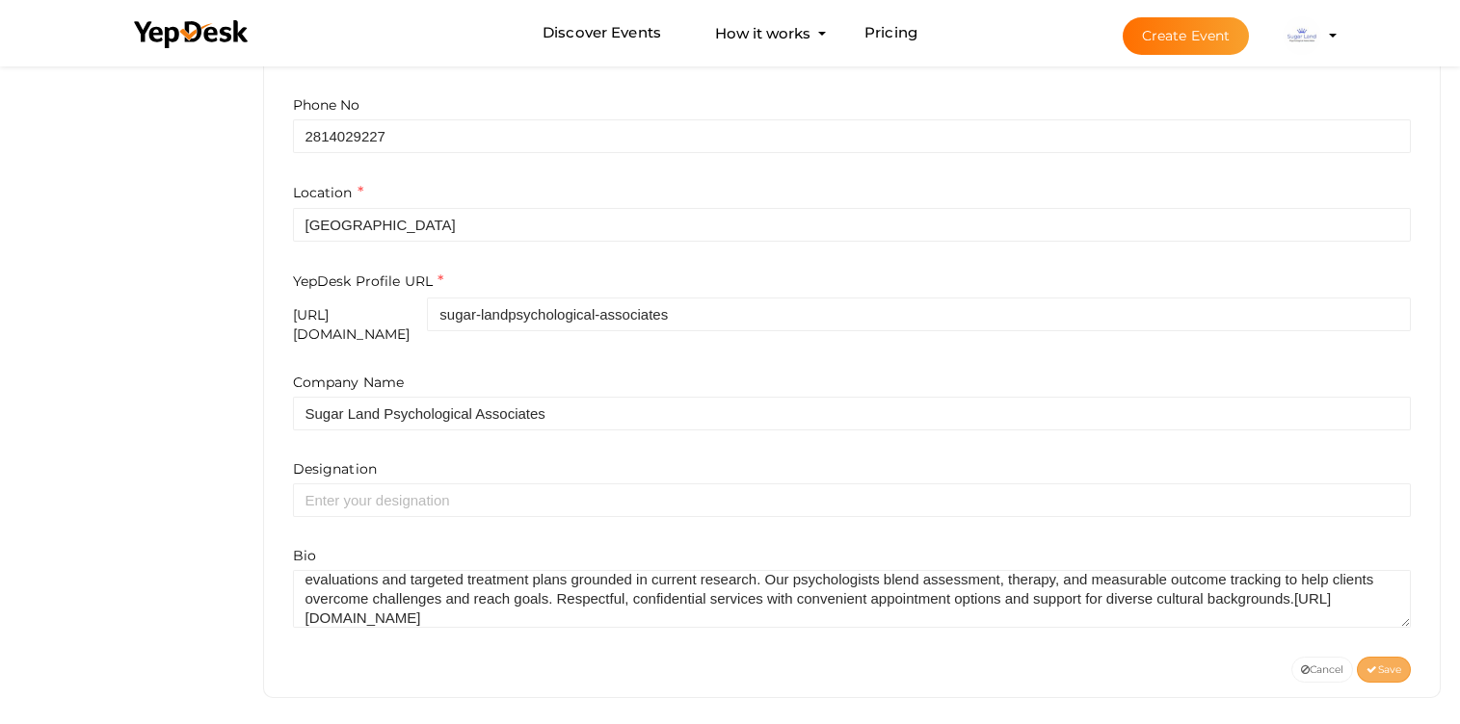
click at [1389, 664] on span "Save" at bounding box center [1383, 670] width 35 height 13
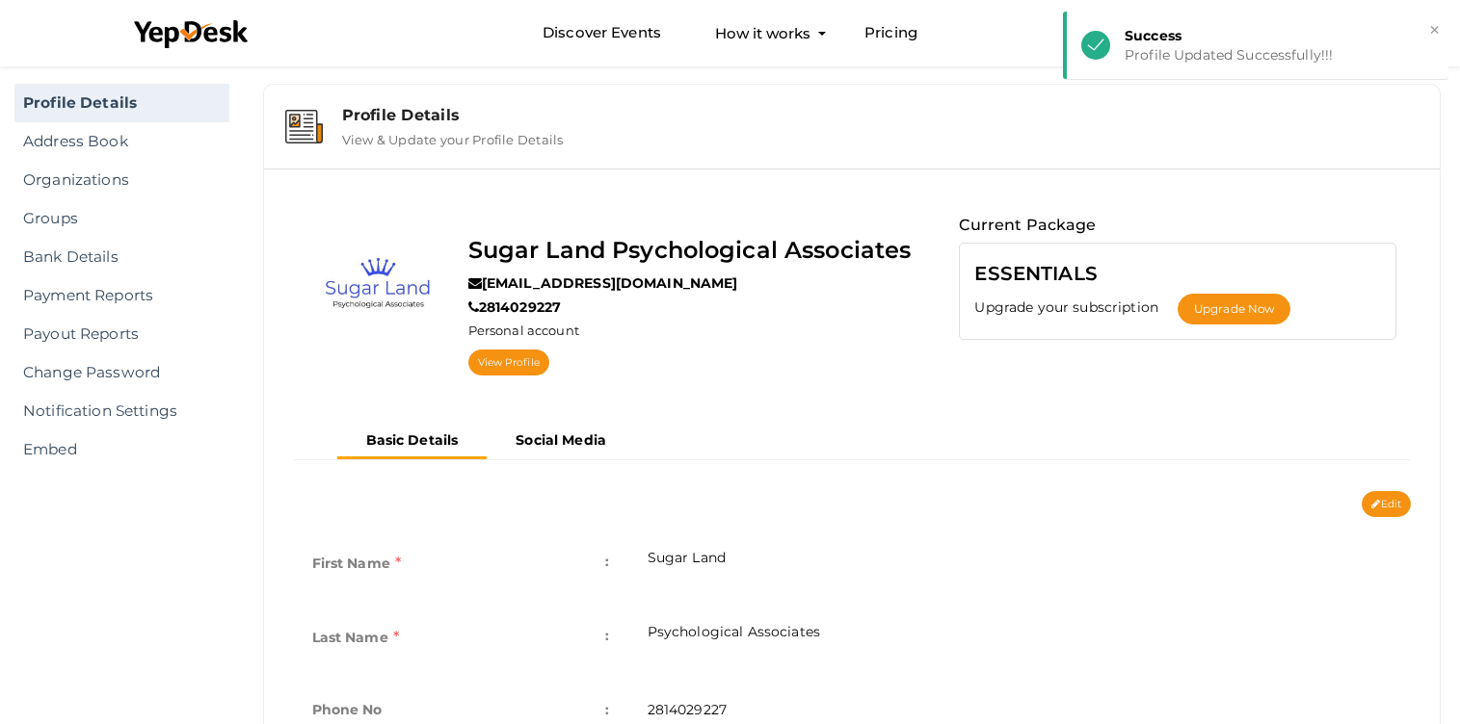
scroll to position [0, 0]
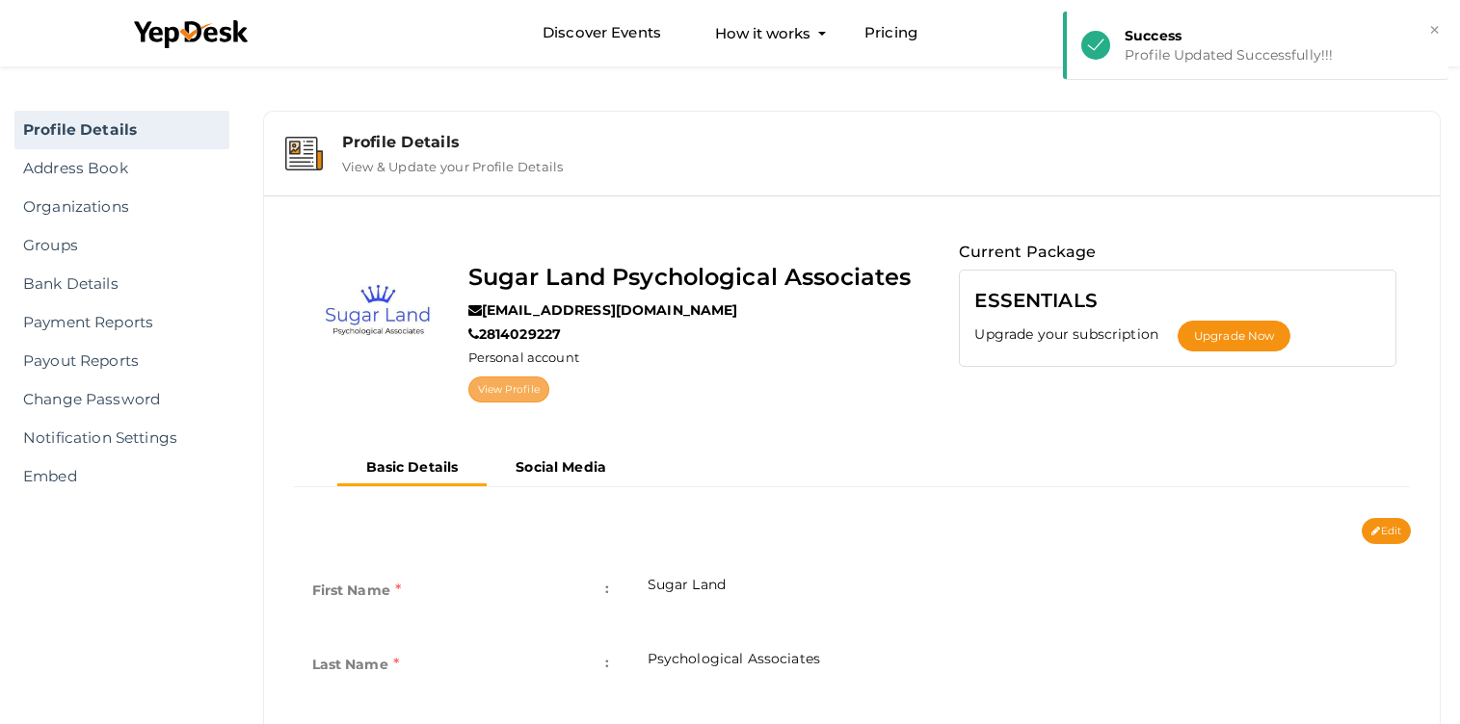
click at [514, 387] on link "View Profile" at bounding box center [508, 390] width 81 height 26
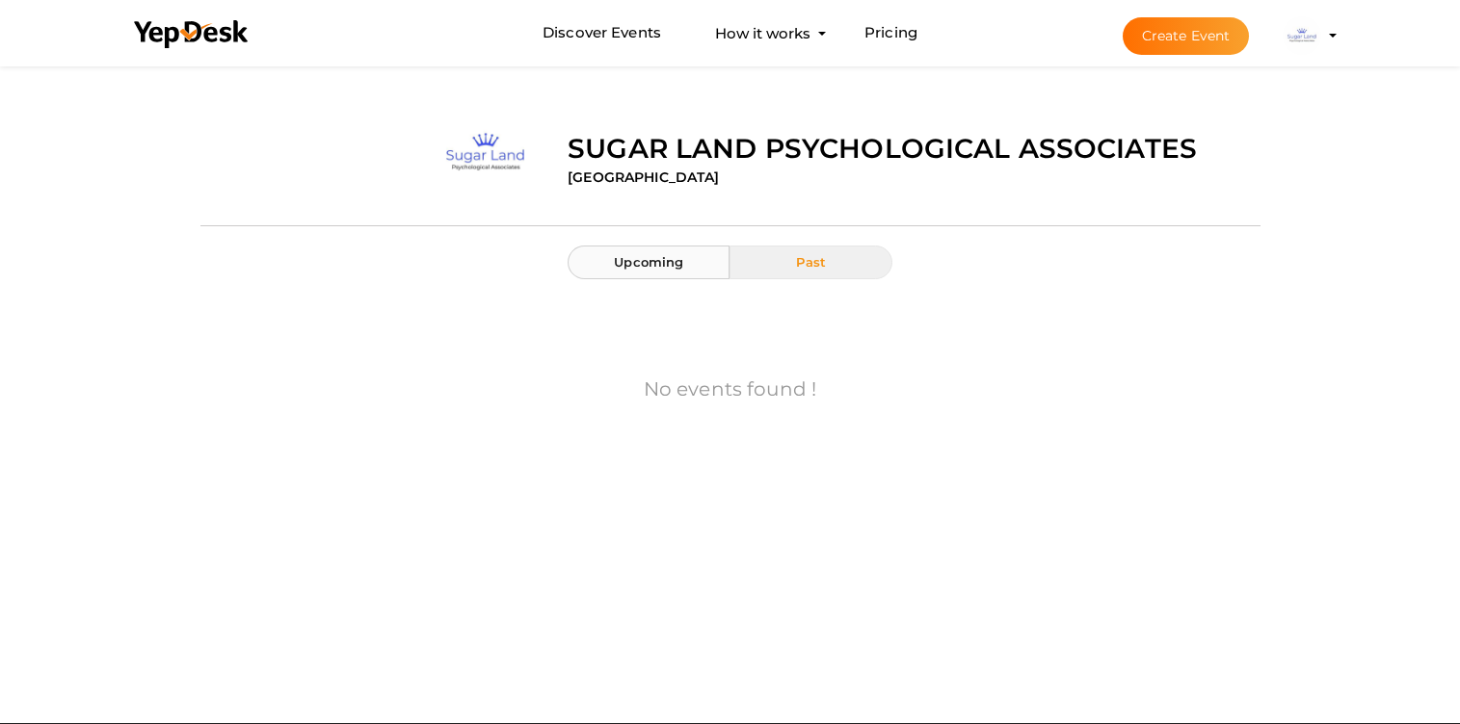
click at [661, 253] on button "Upcoming" at bounding box center [648, 263] width 162 height 34
click at [805, 248] on button "Past" at bounding box center [810, 263] width 162 height 34
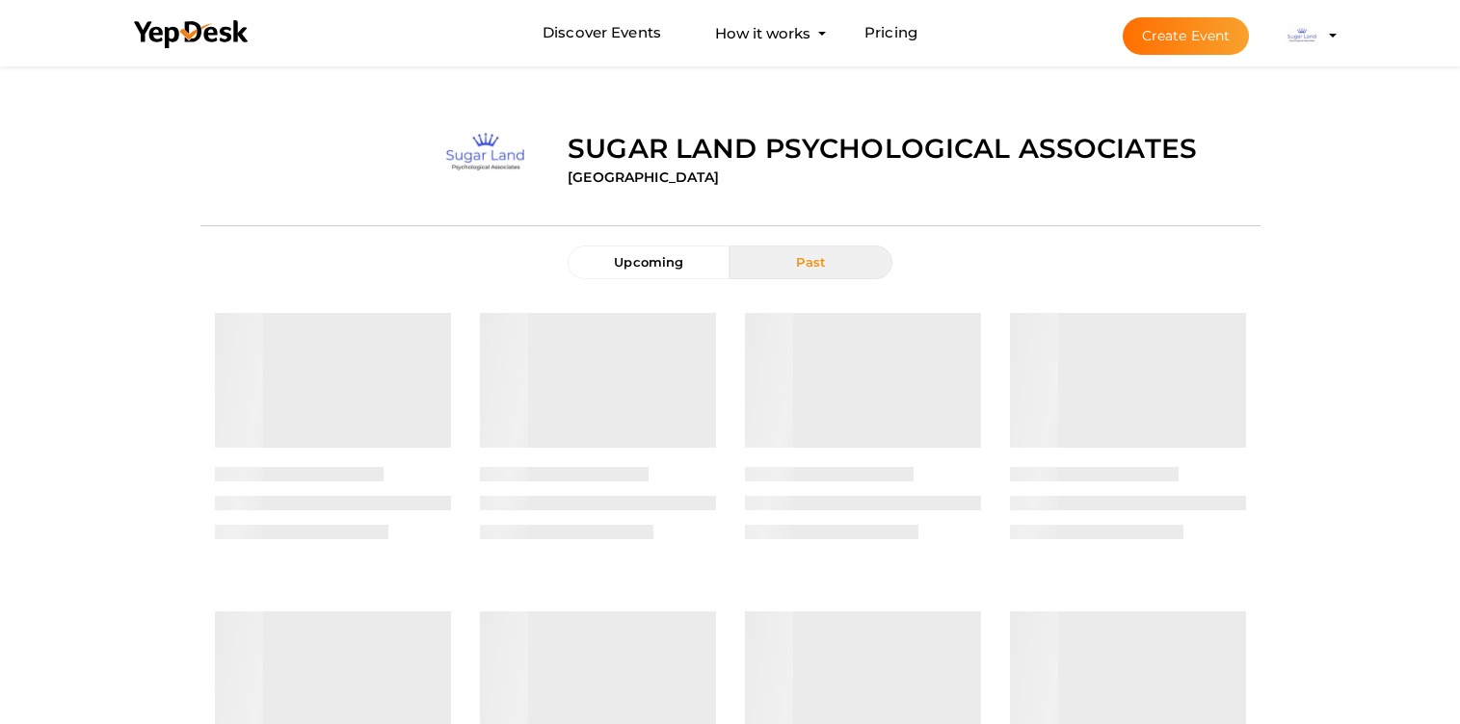
drag, startPoint x: 1311, startPoint y: 21, endPoint x: 1312, endPoint y: 47, distance: 26.0
click at [1311, 21] on img at bounding box center [1301, 35] width 39 height 39
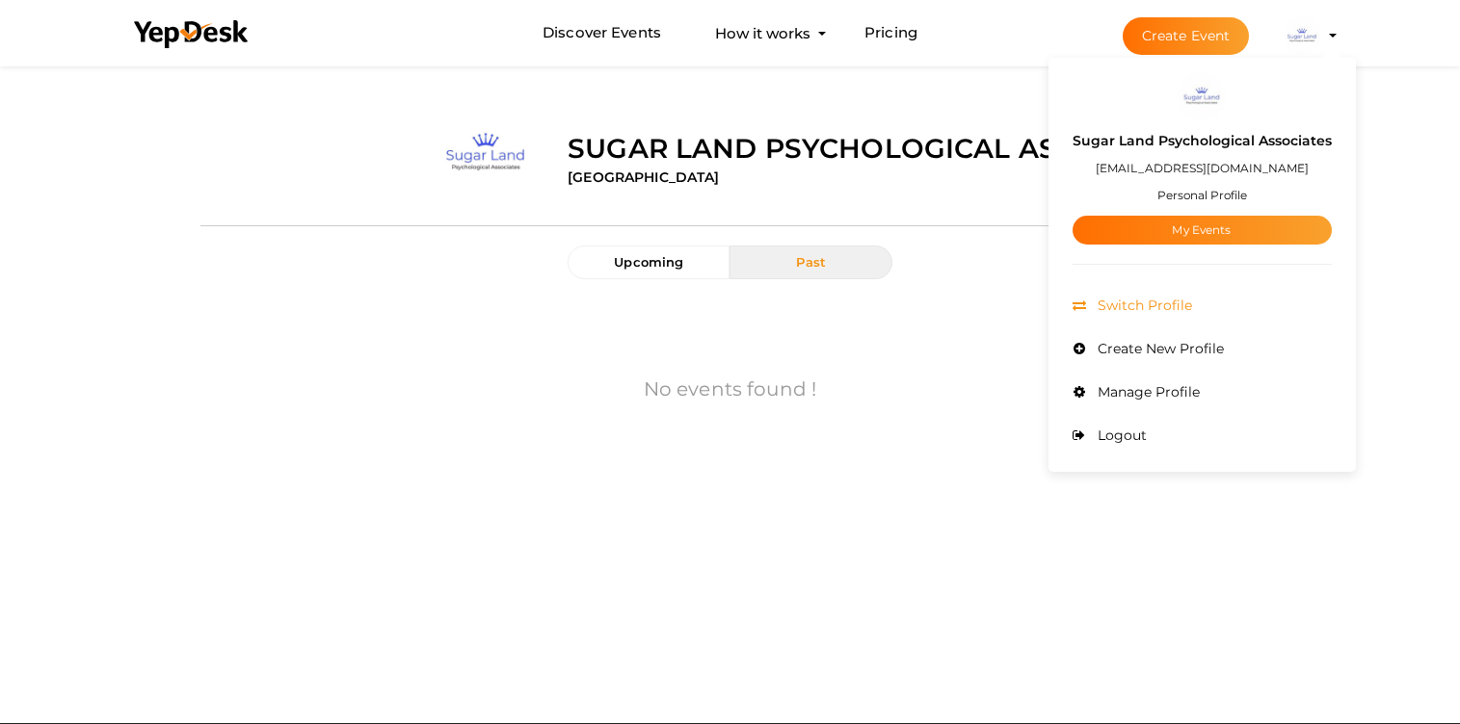
click at [1158, 307] on span "Switch Profile" at bounding box center [1142, 305] width 99 height 17
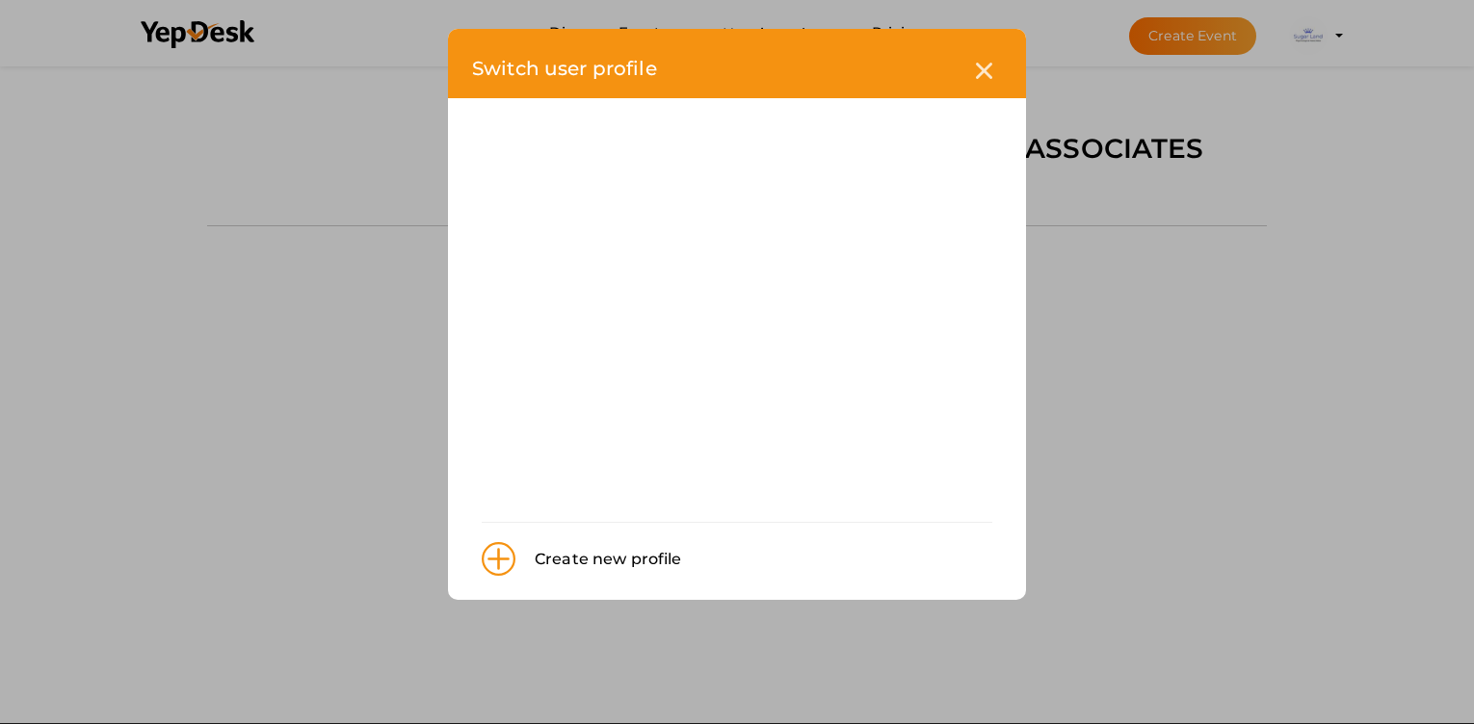
drag, startPoint x: 986, startPoint y: 72, endPoint x: 1156, endPoint y: 66, distance: 170.7
click at [988, 69] on icon at bounding box center [984, 71] width 16 height 16
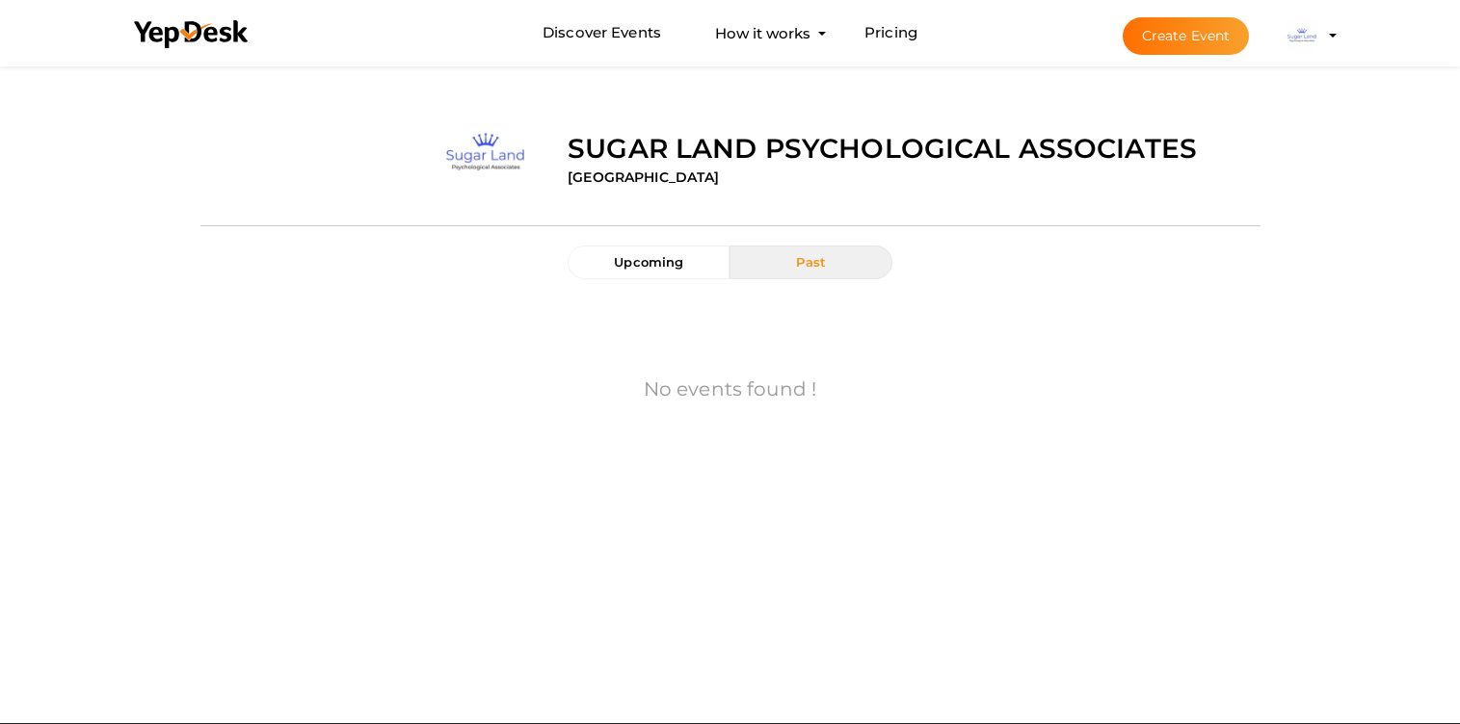
click at [1317, 45] on img at bounding box center [1301, 35] width 39 height 39
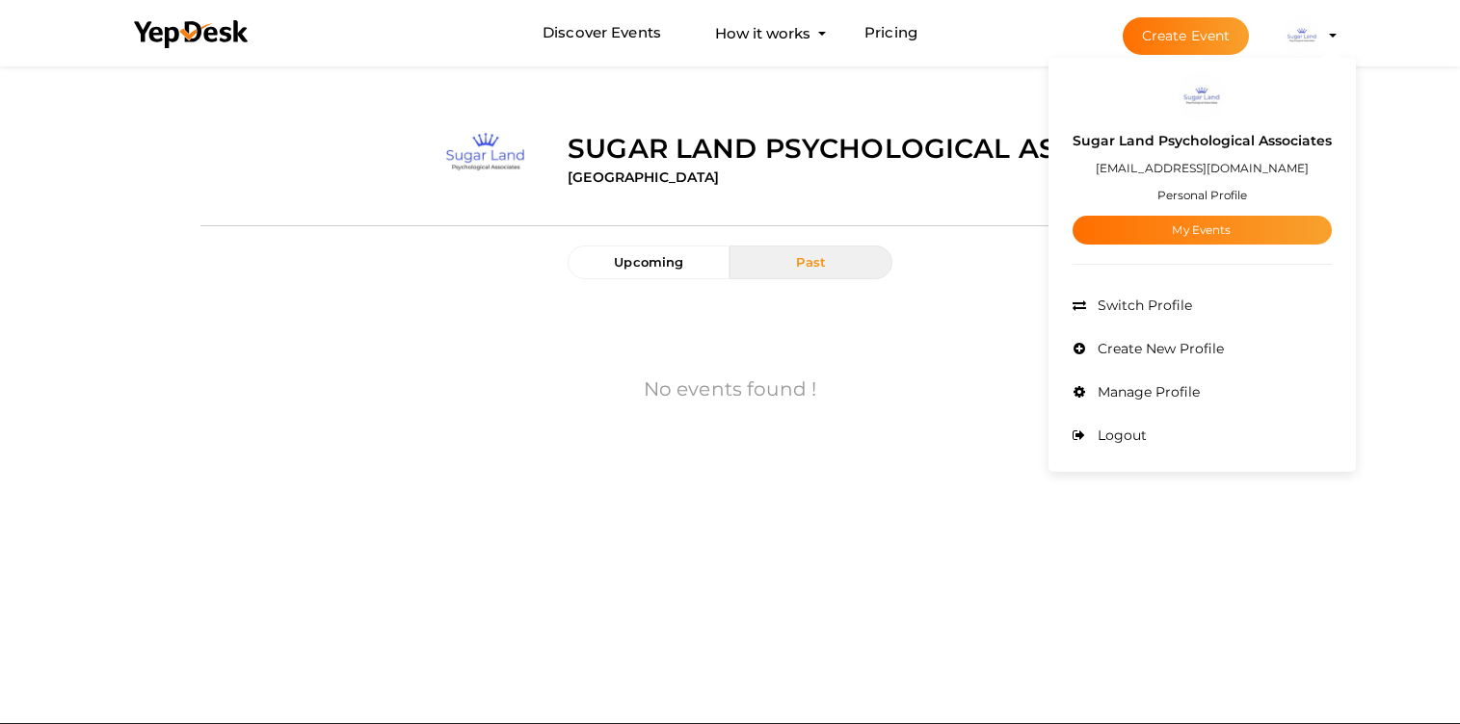
click at [1214, 141] on label "Sugar Land Psychological Associates" at bounding box center [1201, 141] width 259 height 22
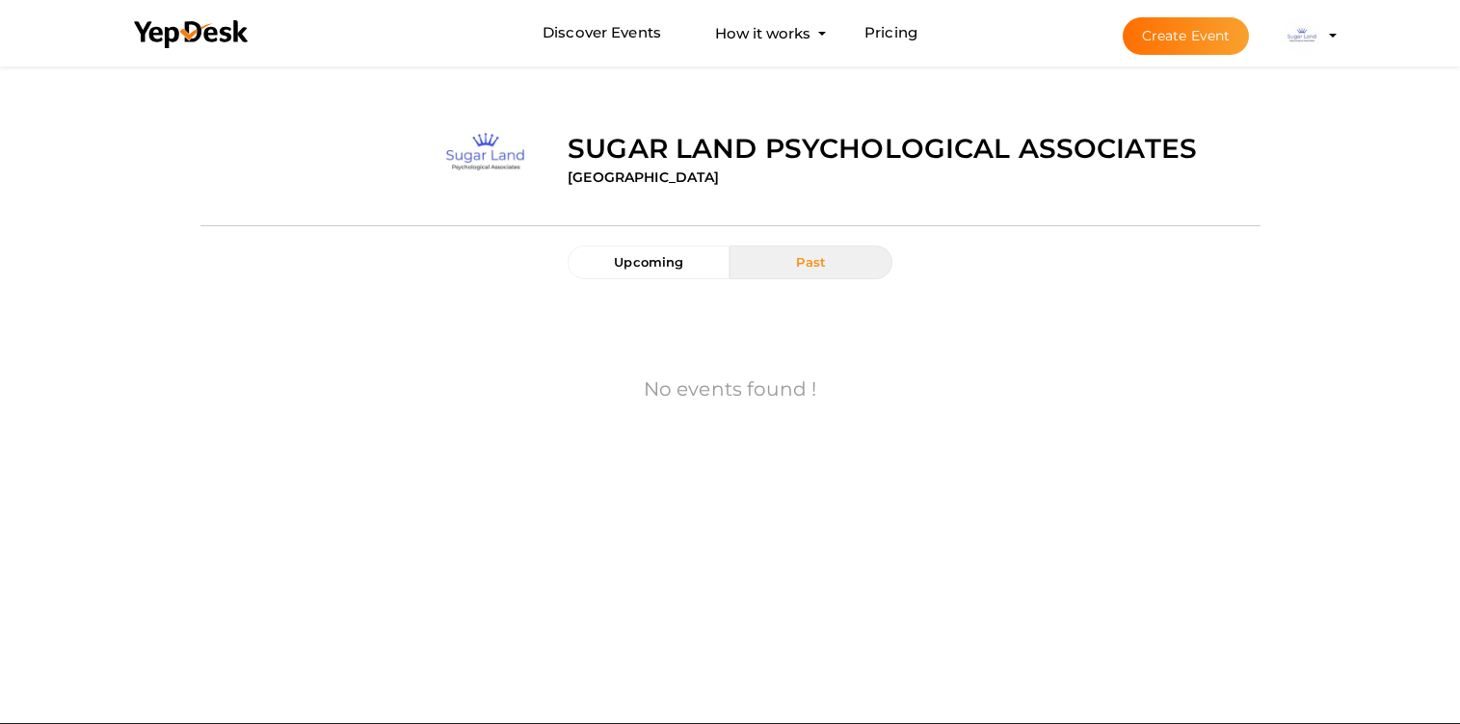
click at [1307, 36] on img at bounding box center [1301, 35] width 39 height 39
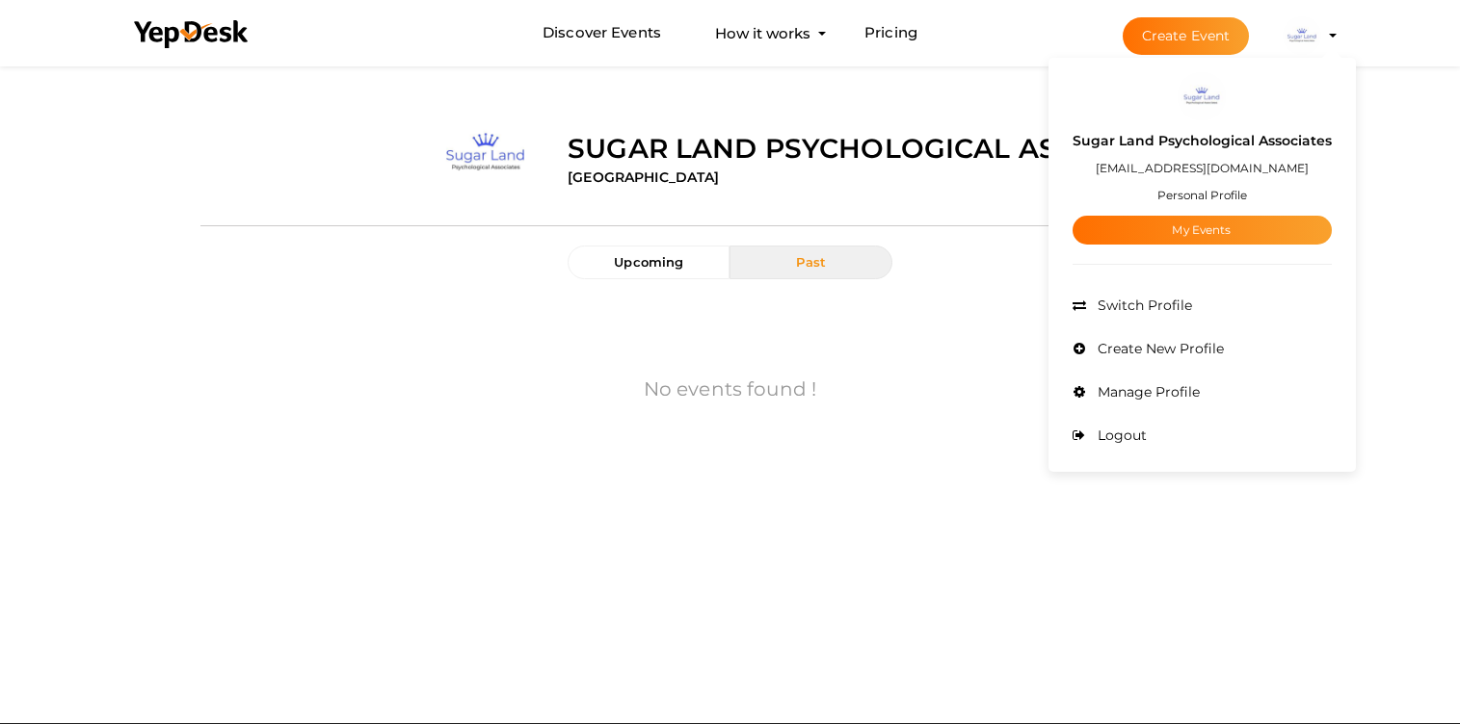
click at [1190, 200] on small "Personal Profile" at bounding box center [1202, 195] width 90 height 14
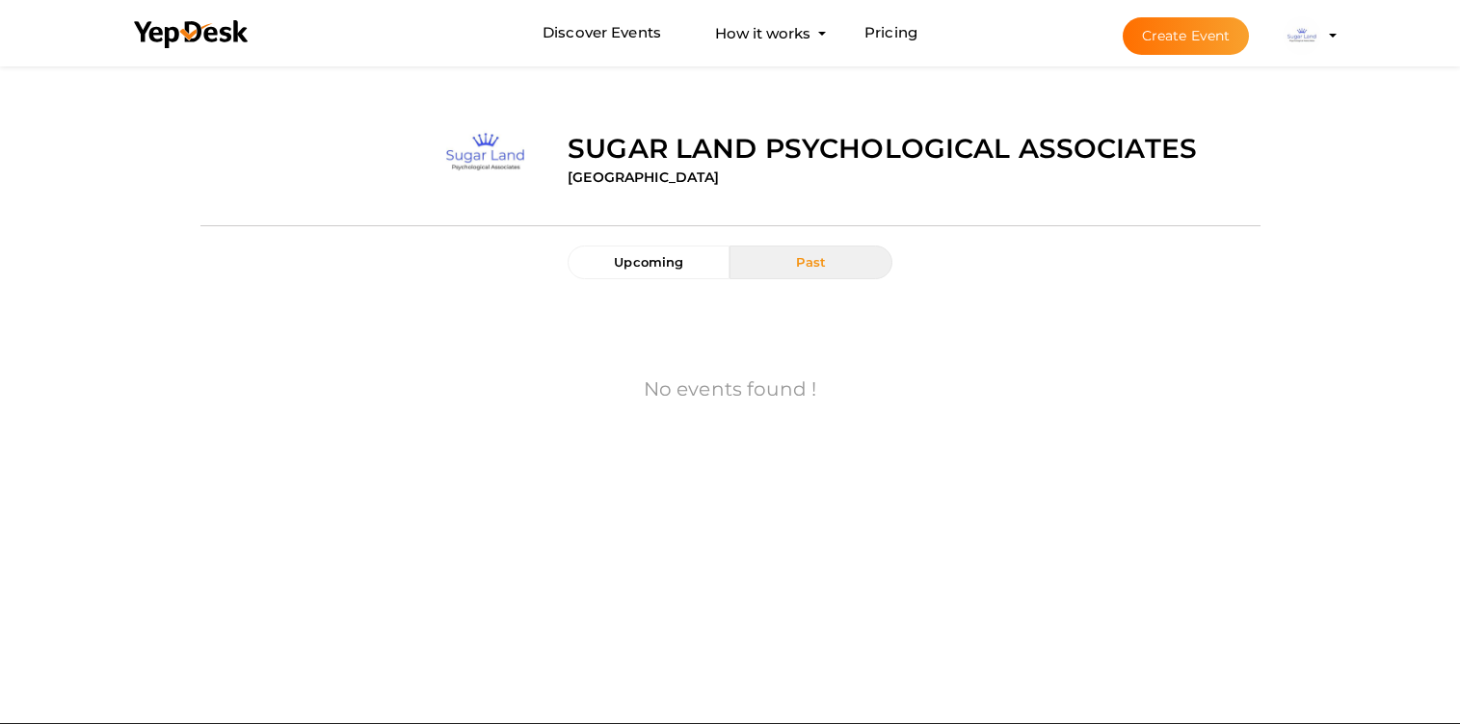
click at [640, 281] on div "Upcoming Past" at bounding box center [730, 272] width 354 height 53
click at [641, 241] on div at bounding box center [730, 226] width 1060 height 40
drag, startPoint x: 639, startPoint y: 272, endPoint x: 626, endPoint y: 181, distance: 91.4
click at [640, 275] on button "Upcoming" at bounding box center [648, 263] width 162 height 34
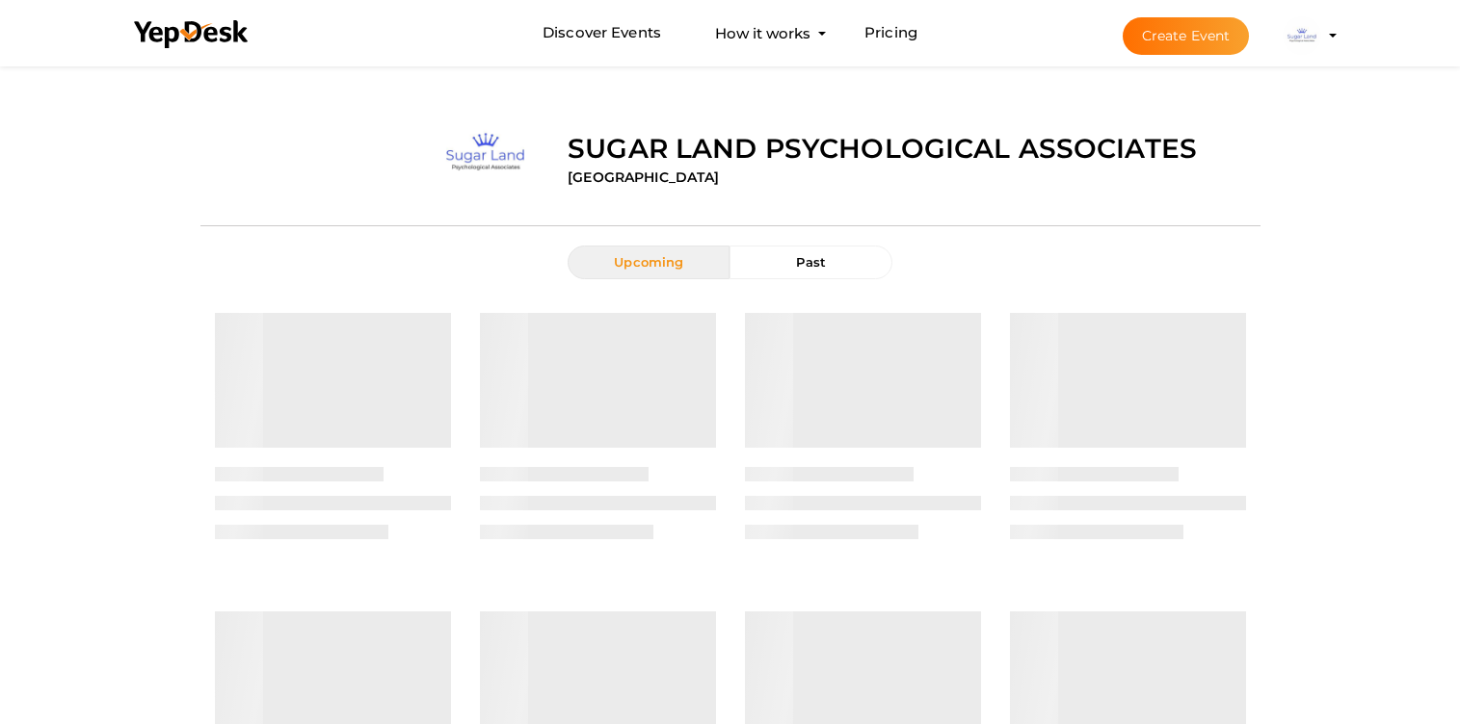
click at [624, 143] on label "Sugar Land Psychological Associates" at bounding box center [881, 148] width 629 height 39
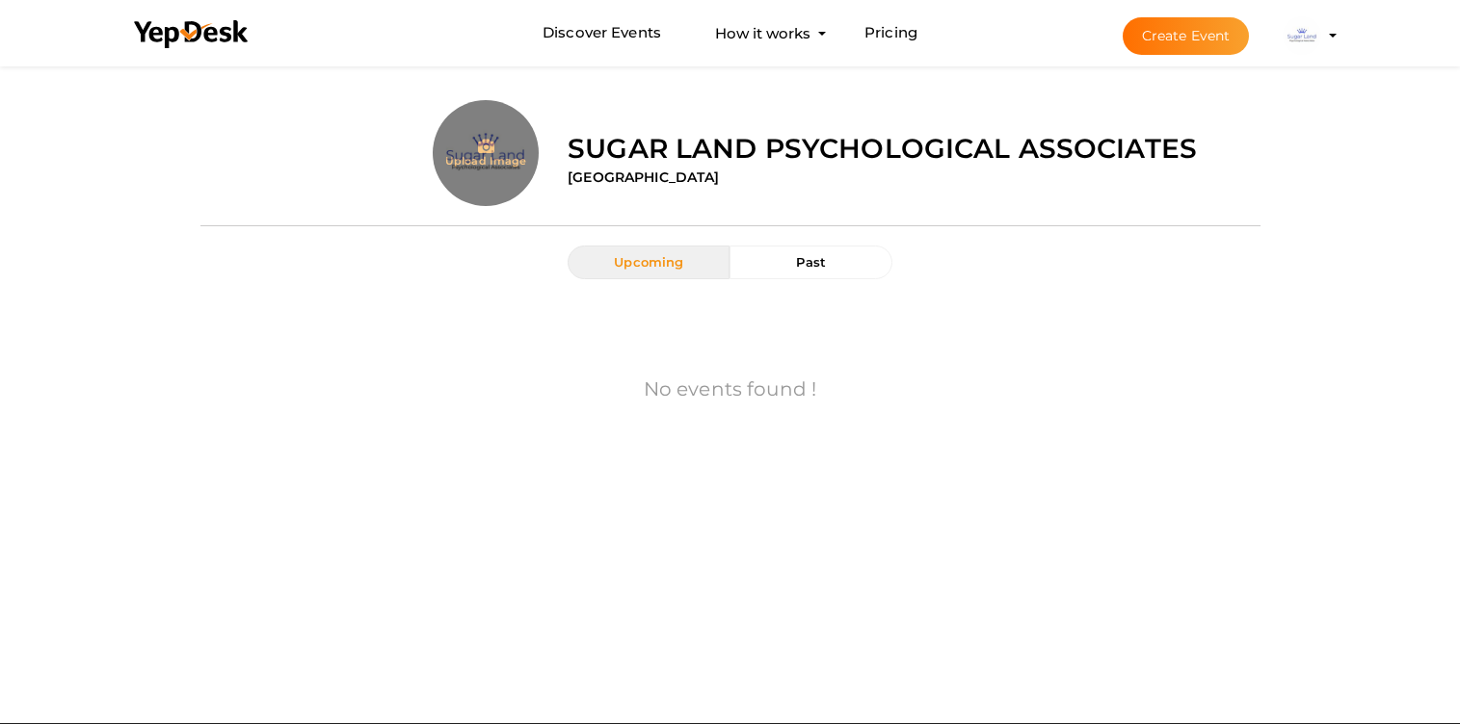
click at [512, 143] on input "file" at bounding box center [486, 192] width 106 height 106
click at [664, 145] on label "Sugar Land Psychological Associates" at bounding box center [881, 148] width 629 height 39
click at [667, 150] on label "Sugar Land Psychological Associates" at bounding box center [881, 148] width 629 height 39
